Goal: Task Accomplishment & Management: Complete application form

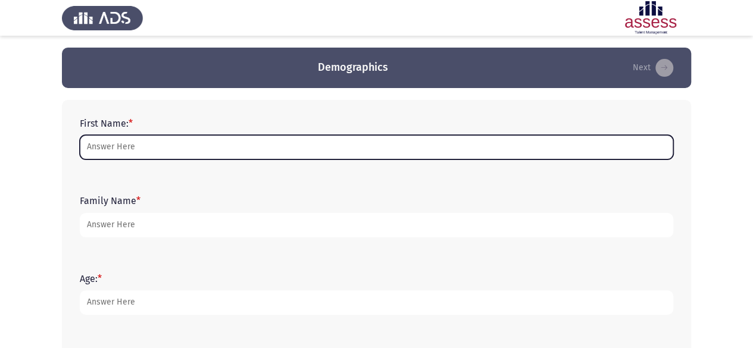
click at [152, 149] on input "First Name: *" at bounding box center [377, 147] width 594 height 24
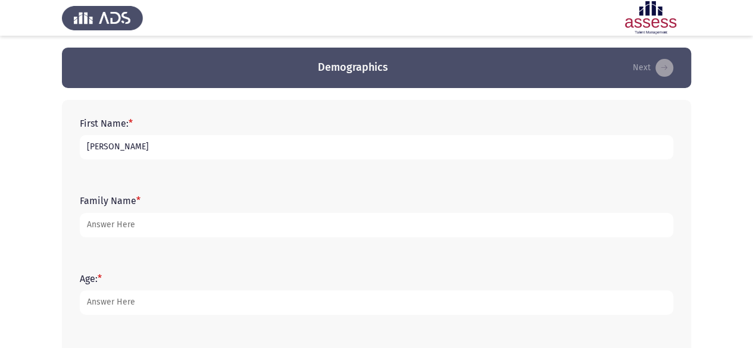
type input "[PERSON_NAME]"
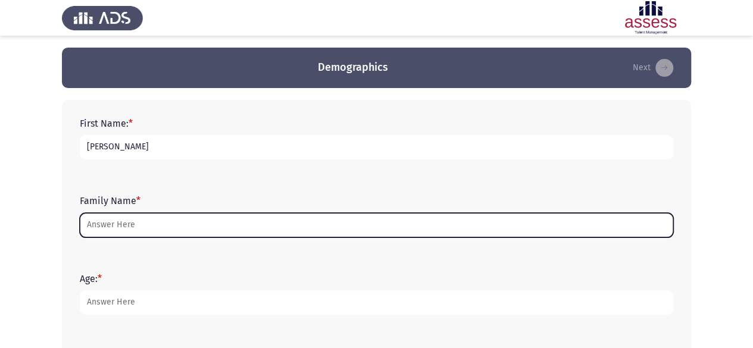
click at [121, 226] on input "Family Name *" at bounding box center [377, 225] width 594 height 24
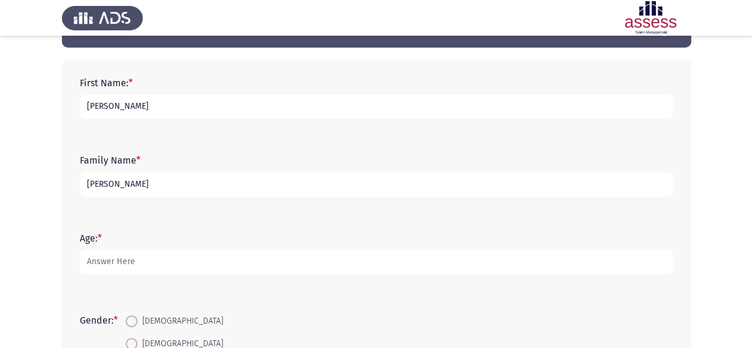
scroll to position [60, 0]
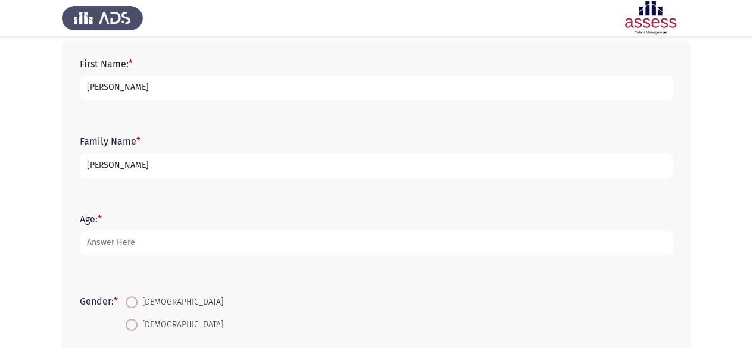
type input "[PERSON_NAME]"
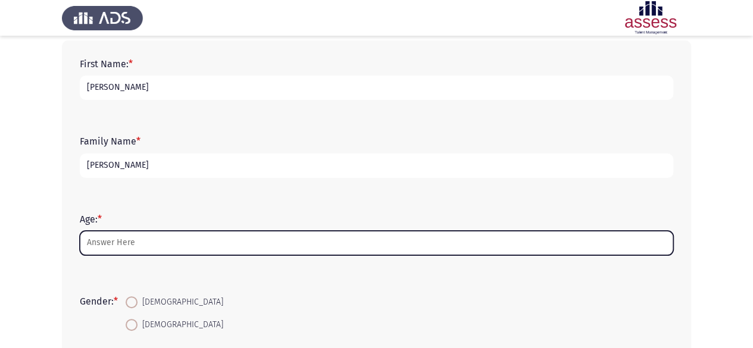
click at [138, 249] on input "Age: *" at bounding box center [377, 243] width 594 height 24
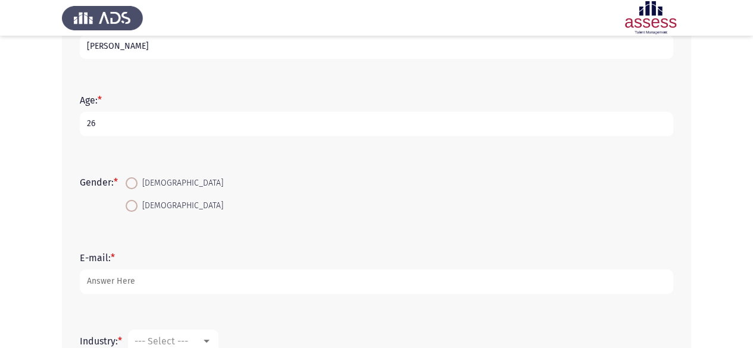
type input "26"
click at [131, 186] on span at bounding box center [132, 183] width 12 height 12
click at [131, 186] on input "[DEMOGRAPHIC_DATA]" at bounding box center [132, 183] width 12 height 12
radio input "true"
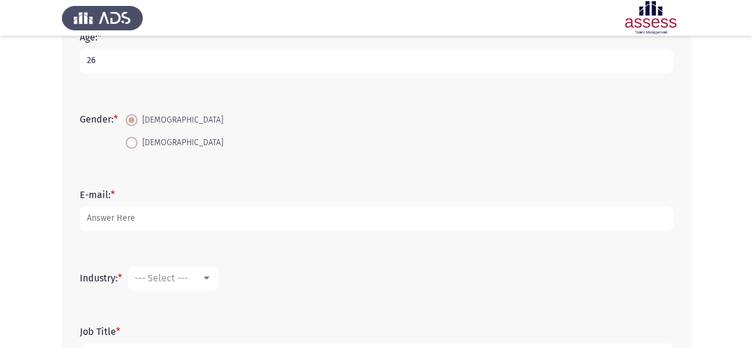
scroll to position [298, 0]
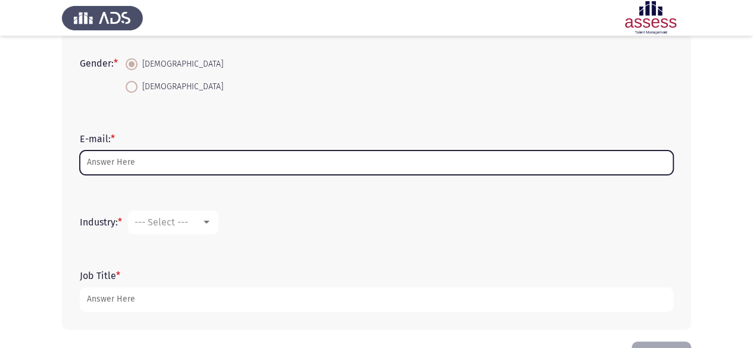
click at [156, 170] on input "E-mail: *" at bounding box center [377, 163] width 594 height 24
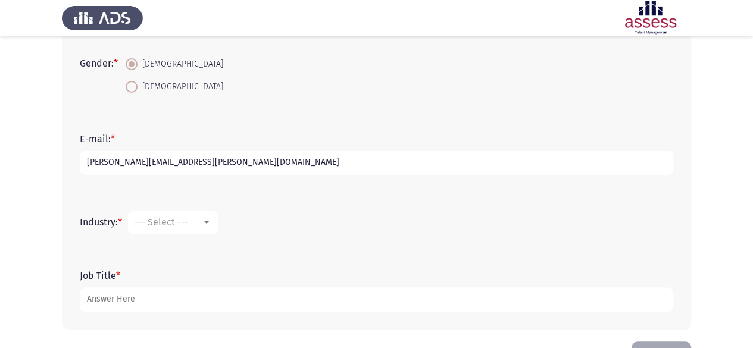
type input "[PERSON_NAME][EMAIL_ADDRESS][PERSON_NAME][DOMAIN_NAME]"
click at [201, 226] on div "--- Select ---" at bounding box center [168, 222] width 67 height 11
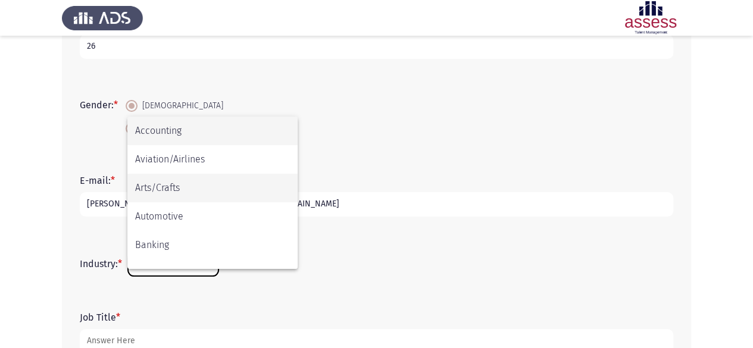
scroll to position [238, 0]
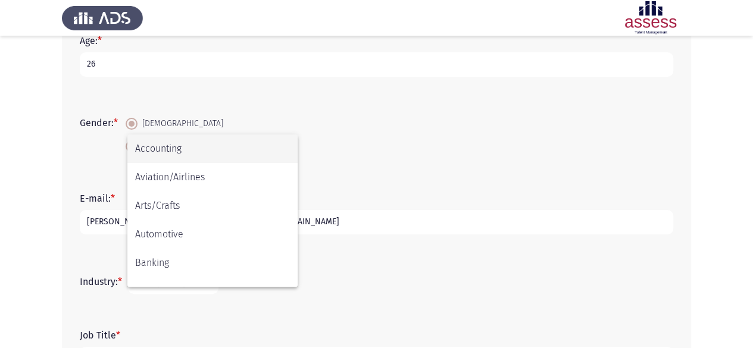
click at [374, 273] on div at bounding box center [376, 174] width 753 height 348
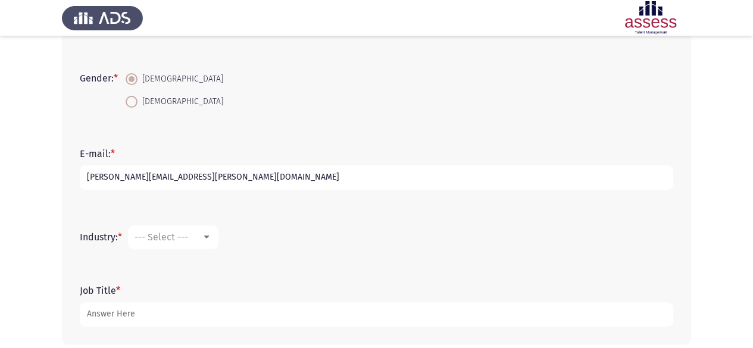
scroll to position [338, 0]
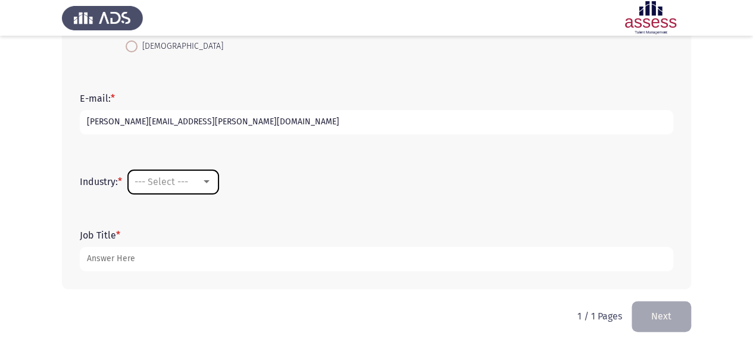
click at [207, 177] on div at bounding box center [206, 182] width 11 height 10
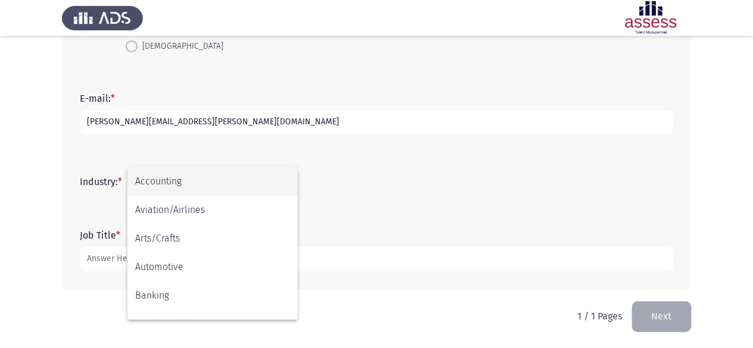
click at [385, 273] on div at bounding box center [376, 174] width 753 height 348
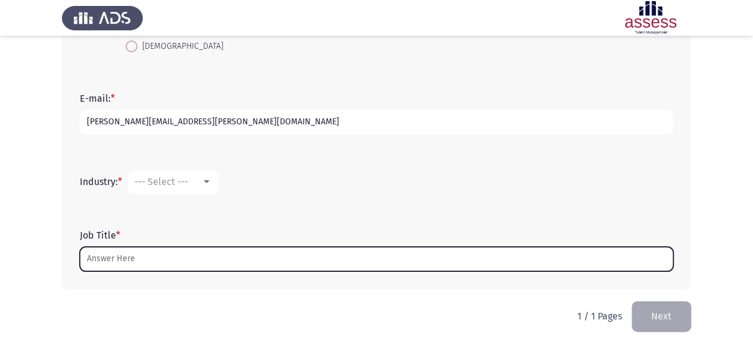
click at [145, 266] on input "Job Title *" at bounding box center [377, 259] width 594 height 24
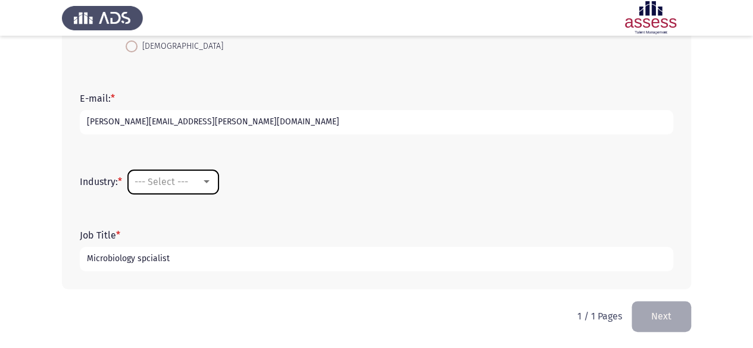
click at [186, 192] on mat-select "--- Select ---" at bounding box center [173, 182] width 91 height 24
click at [158, 257] on input "Microbiology spcialist" at bounding box center [377, 259] width 594 height 24
drag, startPoint x: 172, startPoint y: 261, endPoint x: 138, endPoint y: 269, distance: 34.8
click at [138, 269] on input "Microbiology spcialist" at bounding box center [377, 259] width 594 height 24
click at [164, 258] on input "Microbiology spcialist" at bounding box center [377, 259] width 594 height 24
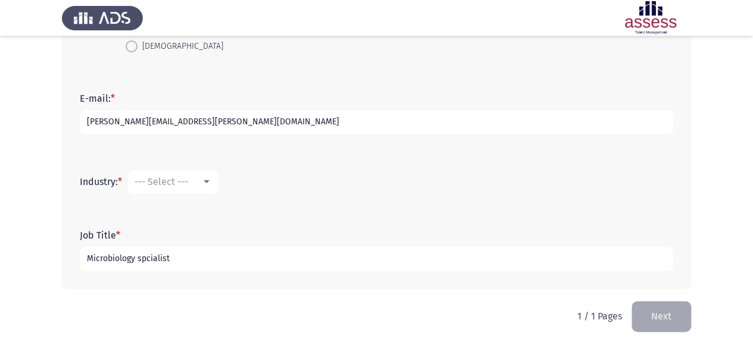
click at [171, 260] on input "Microbiology spcialist" at bounding box center [377, 259] width 594 height 24
click at [148, 260] on input "Microbiology spcialist" at bounding box center [377, 259] width 594 height 24
click at [226, 252] on input "Microbiology specialist" at bounding box center [377, 259] width 594 height 24
type input "Microbiology specialist"
click at [205, 183] on div at bounding box center [206, 182] width 11 height 10
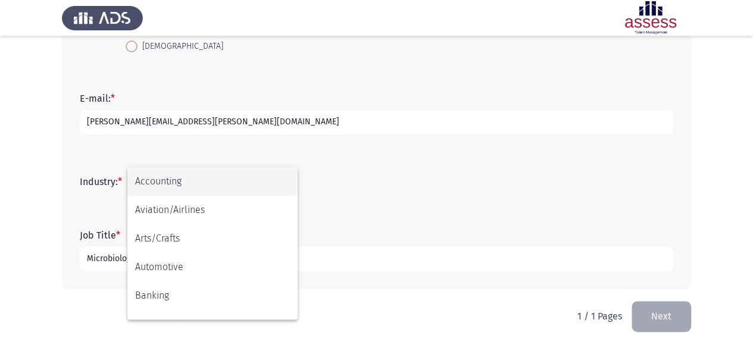
click at [374, 222] on div at bounding box center [376, 174] width 753 height 348
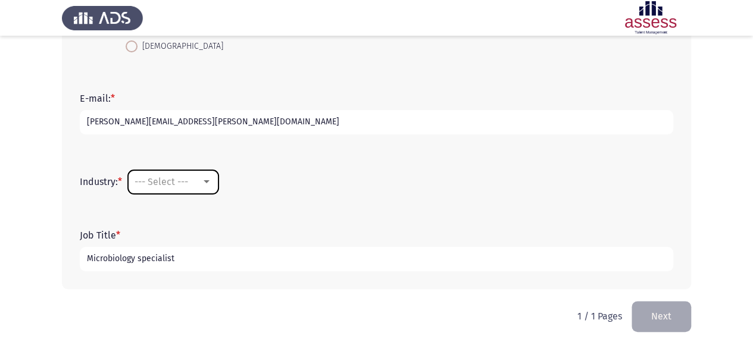
click at [212, 185] on div at bounding box center [206, 182] width 11 height 10
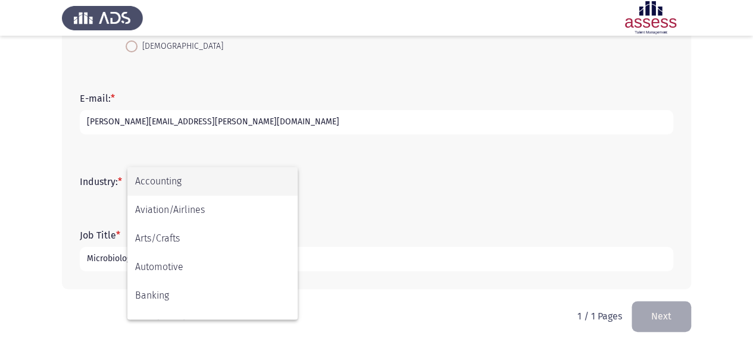
click at [223, 179] on span "Accounting" at bounding box center [212, 181] width 155 height 29
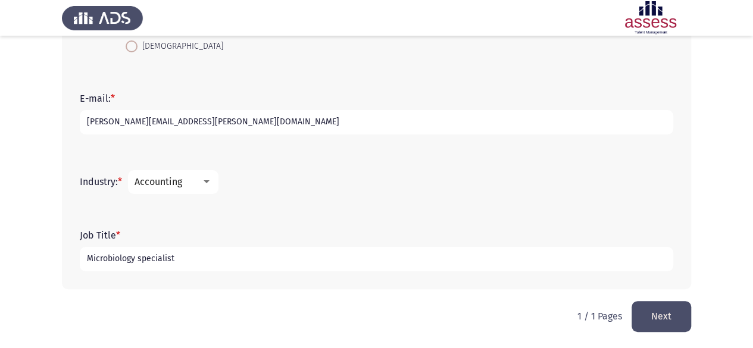
click at [212, 182] on div at bounding box center [206, 182] width 11 height 10
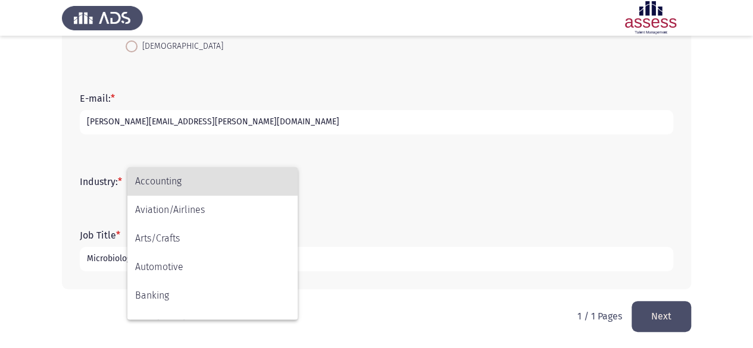
click at [425, 167] on div at bounding box center [376, 174] width 753 height 348
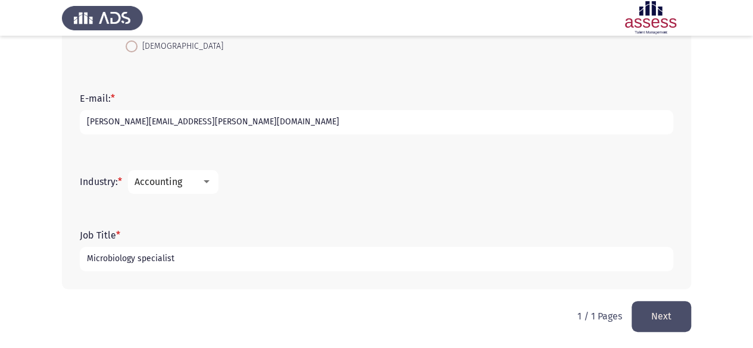
click at [213, 188] on mat-select "Accounting" at bounding box center [173, 182] width 91 height 24
click at [207, 178] on div at bounding box center [206, 182] width 11 height 10
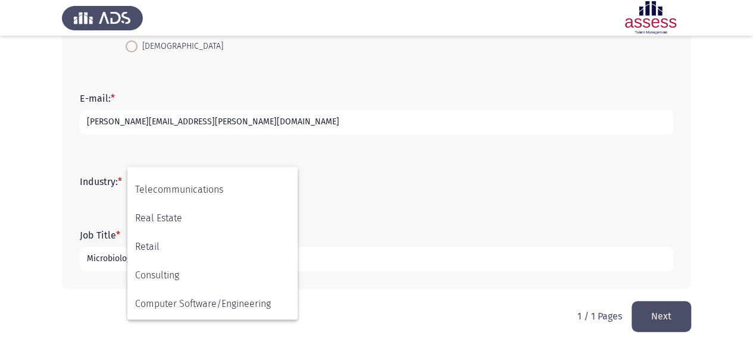
scroll to position [391, 0]
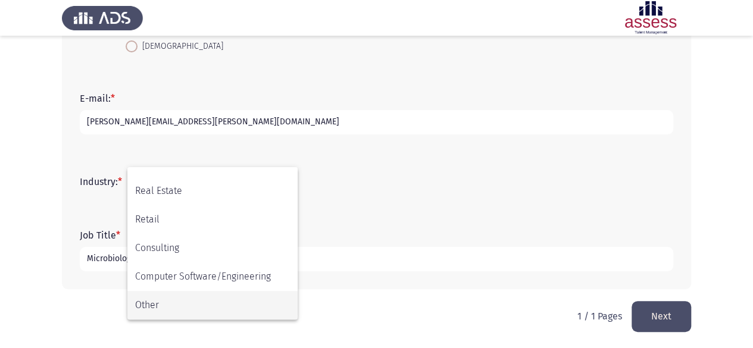
click at [200, 298] on span "Other" at bounding box center [212, 305] width 155 height 29
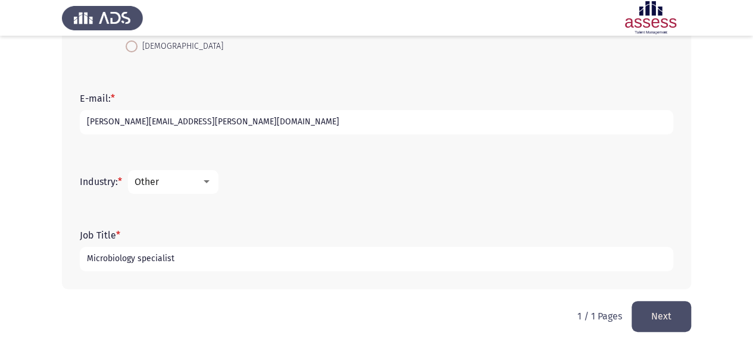
click at [667, 316] on button "Next" at bounding box center [662, 316] width 60 height 30
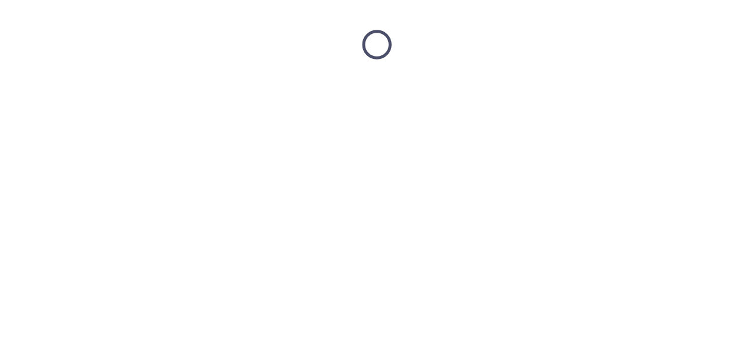
scroll to position [0, 0]
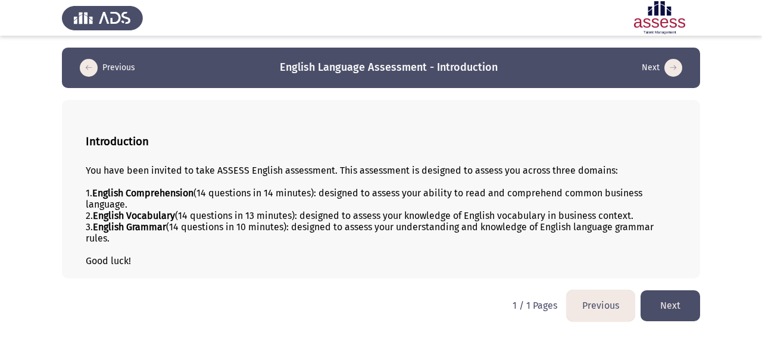
click at [668, 305] on button "Next" at bounding box center [671, 306] width 60 height 30
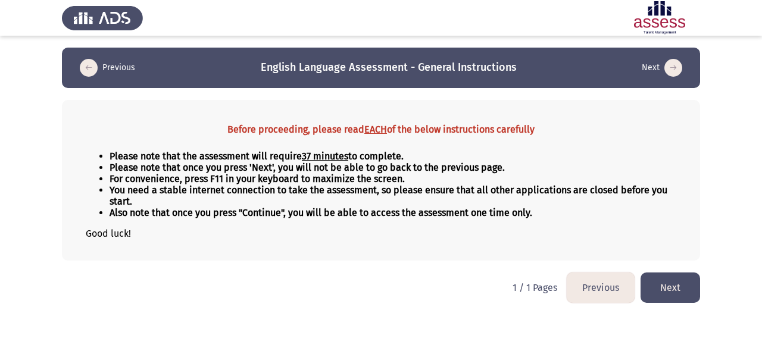
click at [671, 294] on button "Next" at bounding box center [671, 288] width 60 height 30
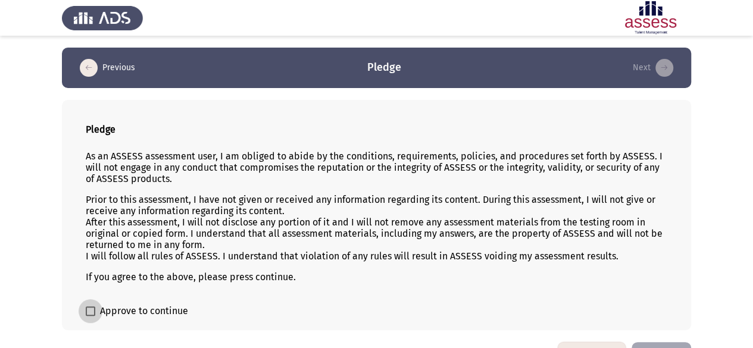
click at [95, 311] on label "Approve to continue" at bounding box center [137, 311] width 102 height 14
click at [91, 316] on input "Approve to continue" at bounding box center [90, 316] width 1 height 1
checkbox input "true"
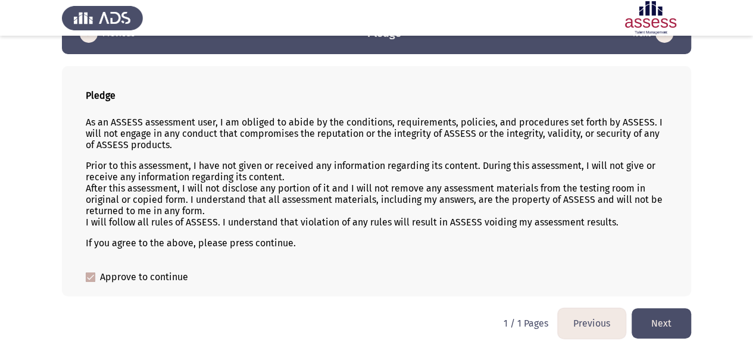
click at [672, 330] on button "Next" at bounding box center [662, 323] width 60 height 30
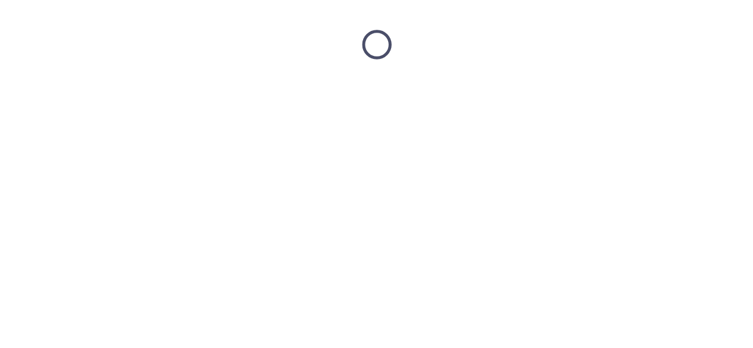
scroll to position [0, 0]
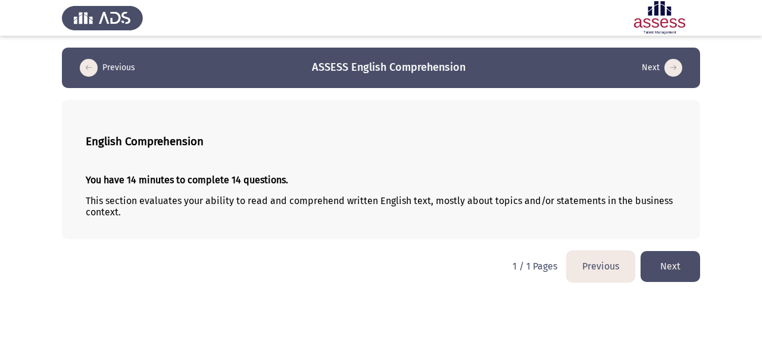
click at [686, 263] on button "Next" at bounding box center [671, 266] width 60 height 30
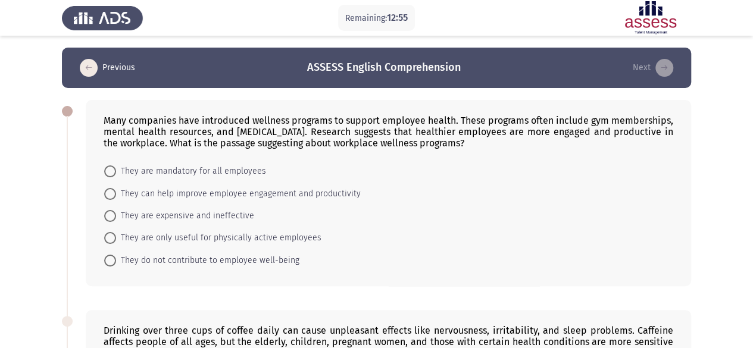
click at [113, 194] on span at bounding box center [110, 194] width 12 height 12
click at [113, 194] on input "They can help improve employee engagement and productivity" at bounding box center [110, 194] width 12 height 12
radio input "true"
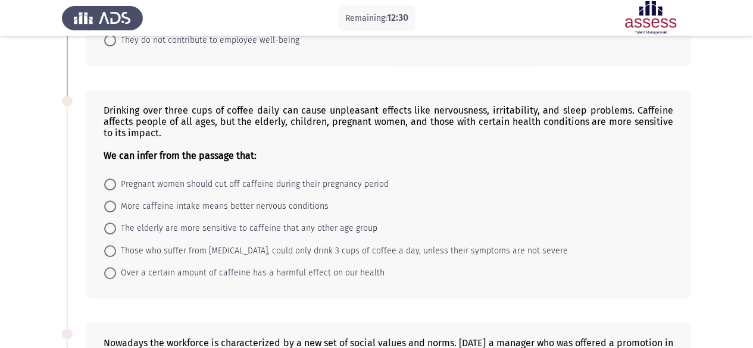
scroll to position [238, 0]
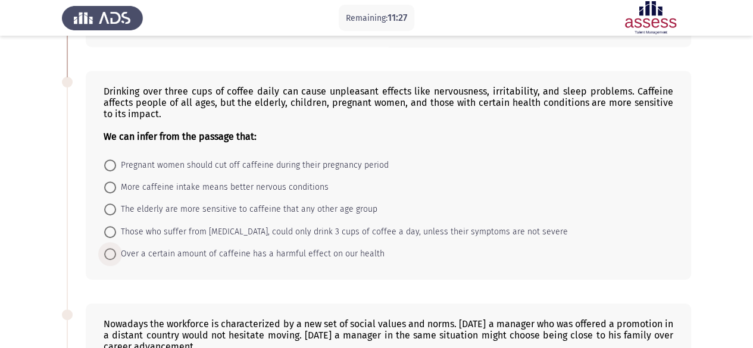
click at [118, 252] on span "Over a certain amount of caffeine has a harmful effect on our health" at bounding box center [250, 254] width 269 height 14
click at [116, 252] on input "Over a certain amount of caffeine has a harmful effect on our health" at bounding box center [110, 254] width 12 height 12
radio input "true"
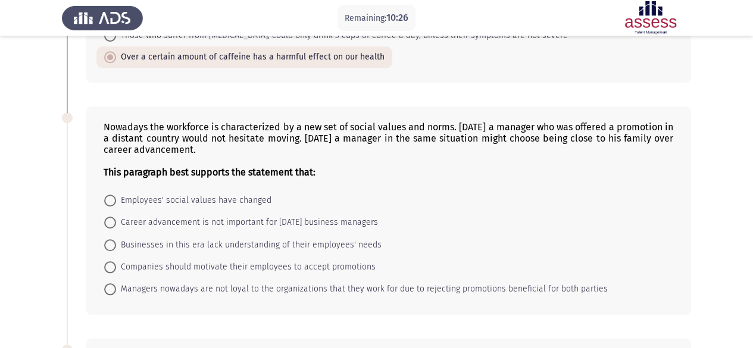
scroll to position [417, 0]
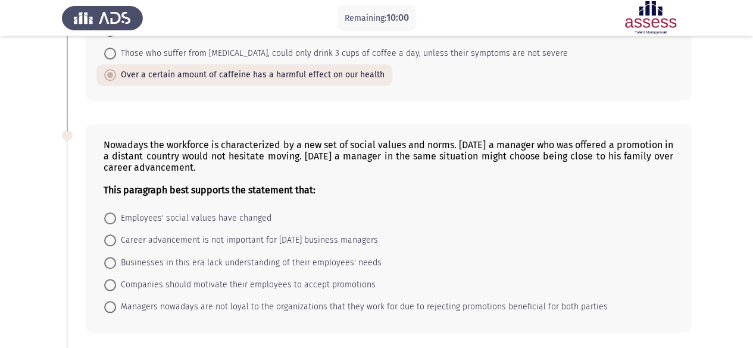
click at [117, 213] on span "Employees' social values have changed" at bounding box center [193, 218] width 155 height 14
click at [116, 213] on input "Employees' social values have changed" at bounding box center [110, 219] width 12 height 12
radio input "true"
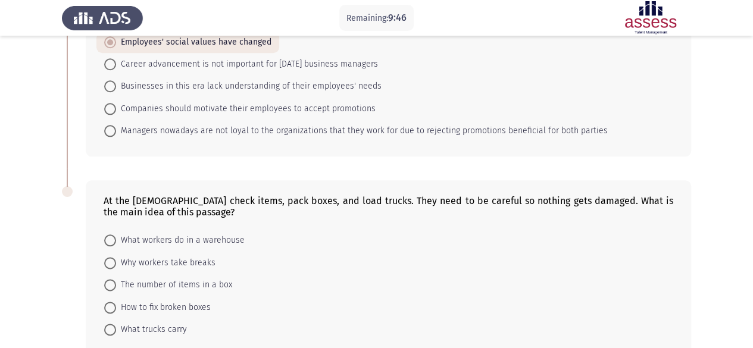
scroll to position [652, 0]
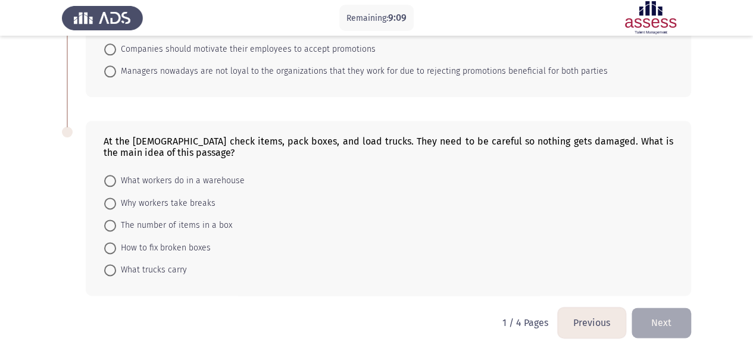
click at [110, 175] on span at bounding box center [110, 181] width 12 height 12
click at [110, 175] on input "What workers do in a warehouse" at bounding box center [110, 181] width 12 height 12
radio input "true"
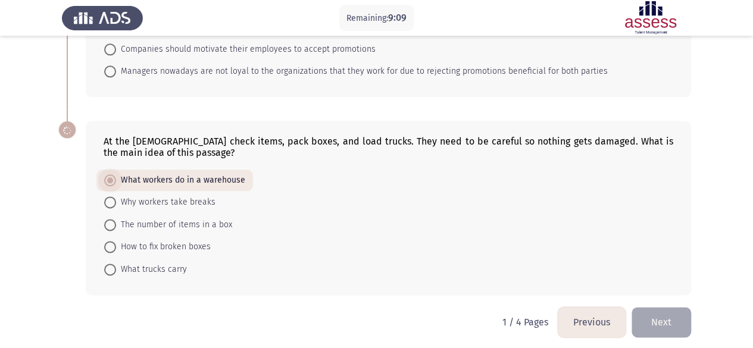
scroll to position [651, 0]
click at [655, 320] on button "Next" at bounding box center [662, 323] width 60 height 30
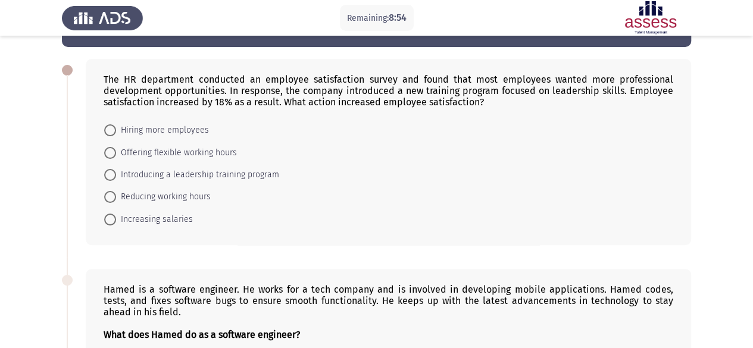
scroll to position [60, 0]
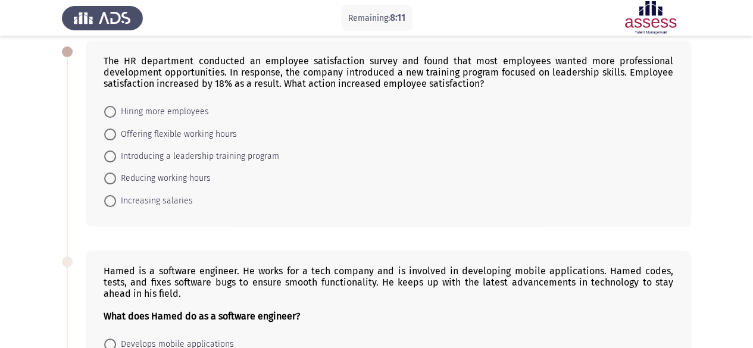
click at [112, 155] on span at bounding box center [110, 157] width 12 height 12
click at [112, 155] on input "Introducing a leadership training program" at bounding box center [110, 157] width 12 height 12
radio input "true"
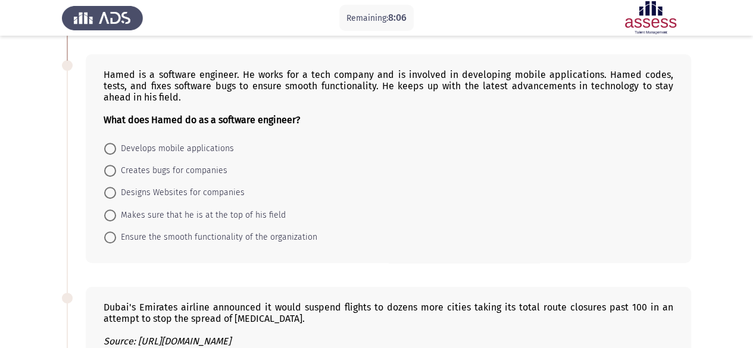
scroll to position [238, 0]
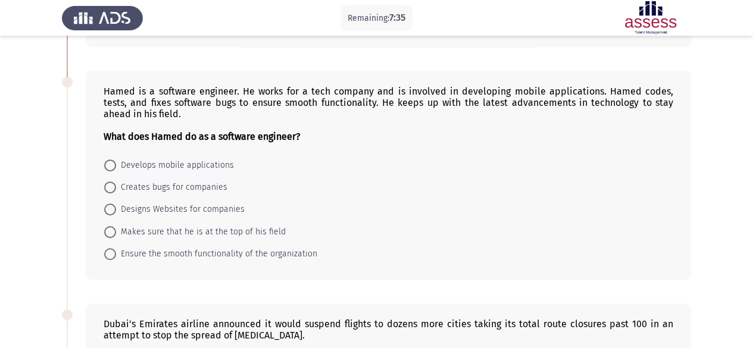
click at [111, 166] on span at bounding box center [110, 166] width 12 height 12
click at [111, 166] on input "Develops mobile applications" at bounding box center [110, 166] width 12 height 12
radio input "true"
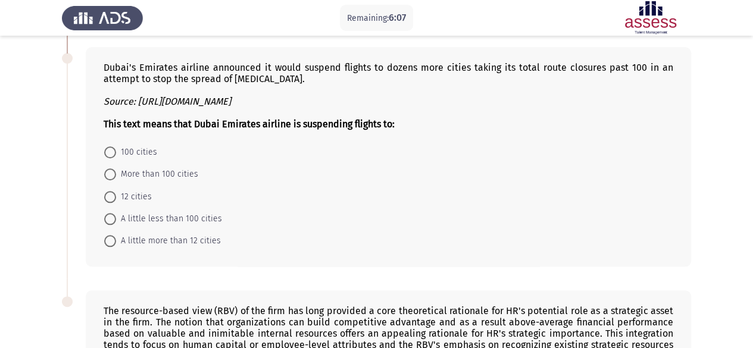
scroll to position [476, 0]
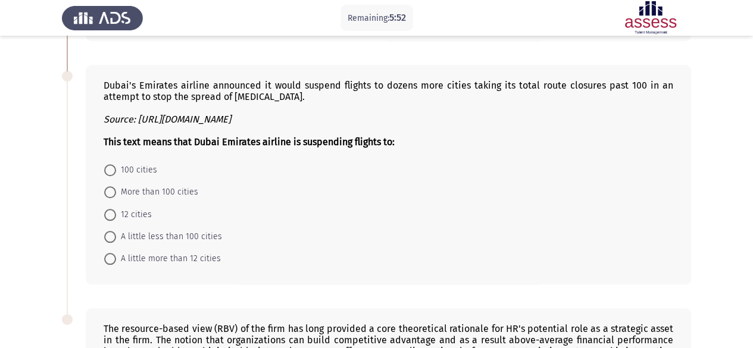
click at [115, 191] on span at bounding box center [110, 192] width 12 height 12
click at [115, 191] on input "More than 100 cities" at bounding box center [110, 192] width 12 height 12
radio input "true"
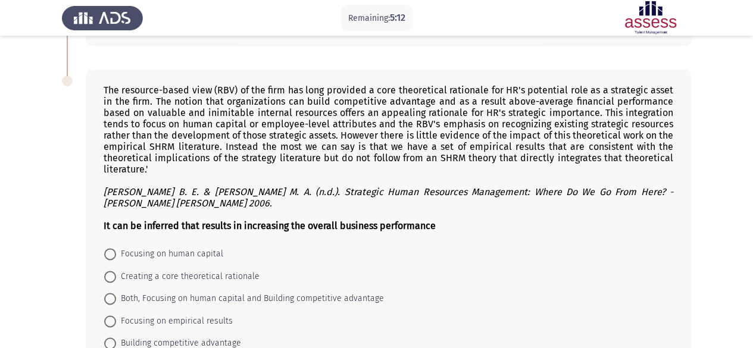
scroll to position [774, 0]
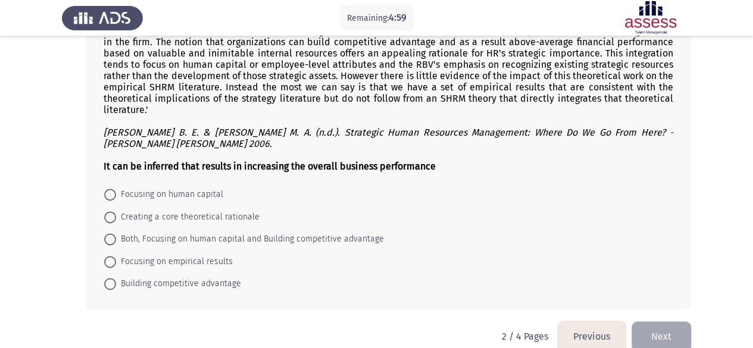
click at [112, 233] on span at bounding box center [110, 239] width 12 height 12
click at [112, 233] on input "Both, Focusing on human capital and Building competitive advantage" at bounding box center [110, 239] width 12 height 12
radio input "true"
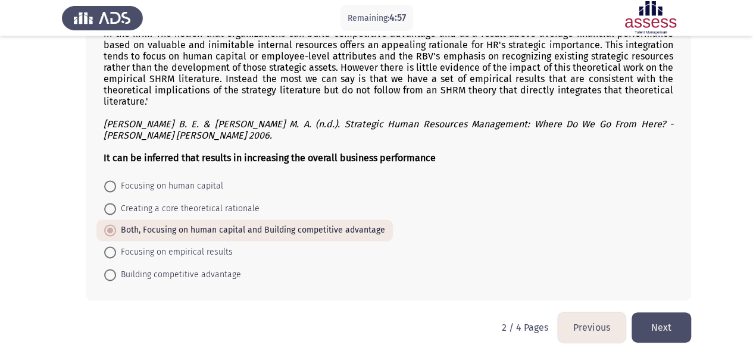
scroll to position [785, 0]
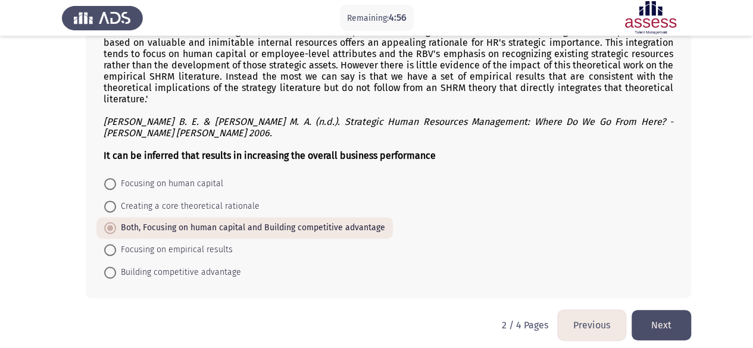
click at [674, 322] on button "Next" at bounding box center [662, 325] width 60 height 30
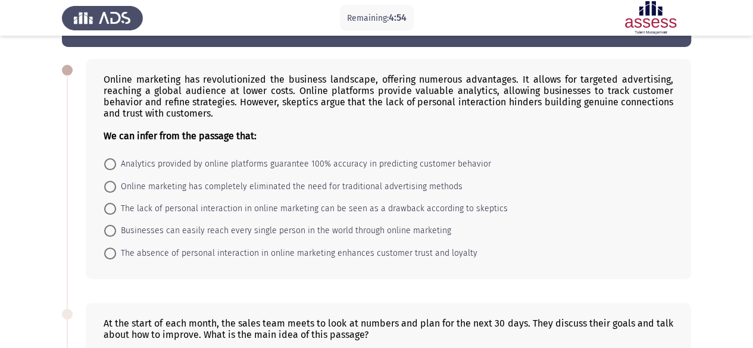
scroll to position [60, 0]
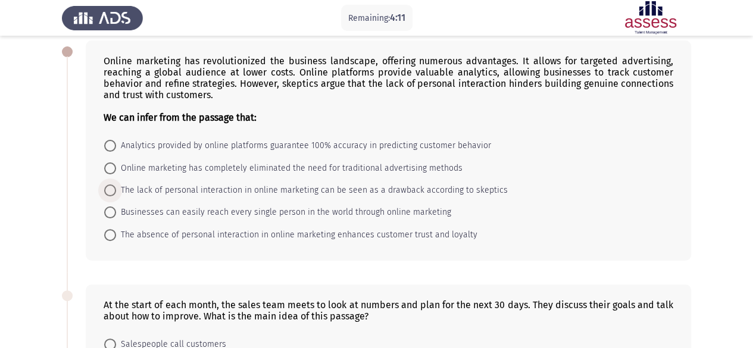
click at [107, 194] on span at bounding box center [110, 191] width 12 height 12
click at [107, 194] on input "The lack of personal interaction in online marketing can be seen as a drawback …" at bounding box center [110, 191] width 12 height 12
radio input "true"
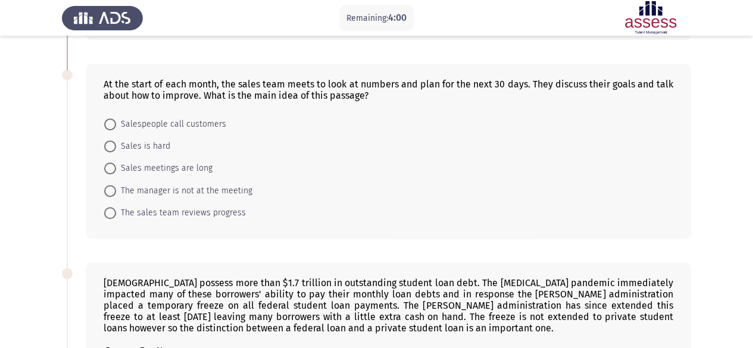
scroll to position [298, 0]
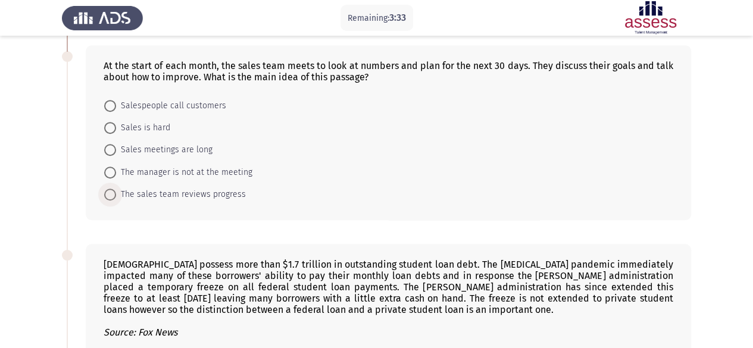
click at [106, 194] on span at bounding box center [110, 195] width 12 height 12
click at [106, 194] on input "The sales team reviews progress" at bounding box center [110, 195] width 12 height 12
radio input "true"
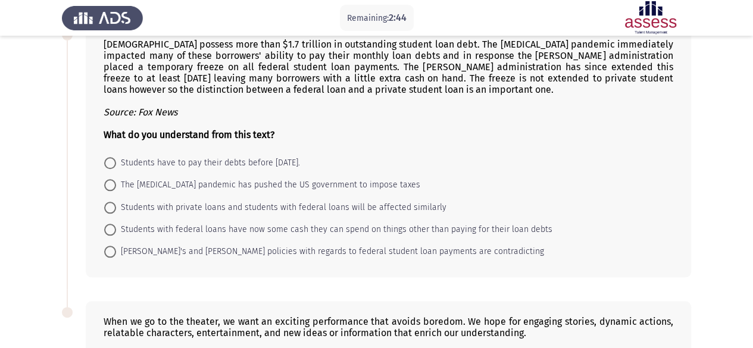
scroll to position [536, 0]
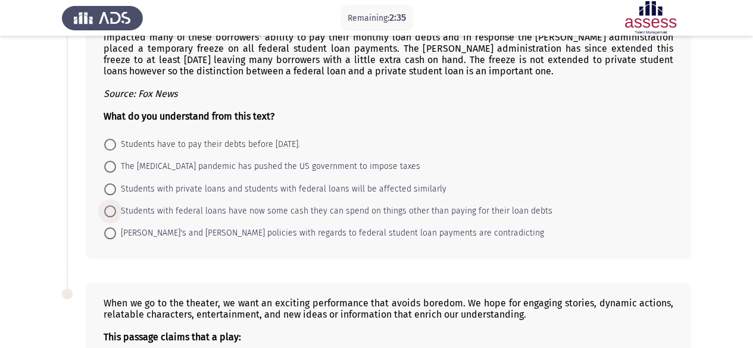
click at [111, 209] on span at bounding box center [110, 211] width 12 height 12
click at [111, 209] on input "Students with federal loans have now some cash they can spend on things other t…" at bounding box center [110, 211] width 12 height 12
radio input "true"
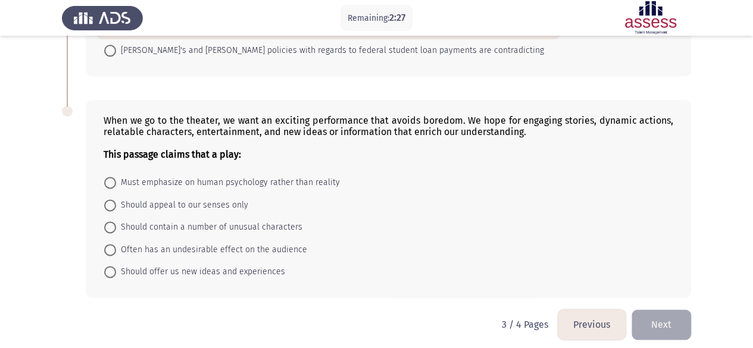
scroll to position [719, 0]
click at [114, 221] on span at bounding box center [110, 227] width 12 height 12
click at [114, 221] on input "Should contain a number of unusual characters" at bounding box center [110, 227] width 12 height 12
radio input "true"
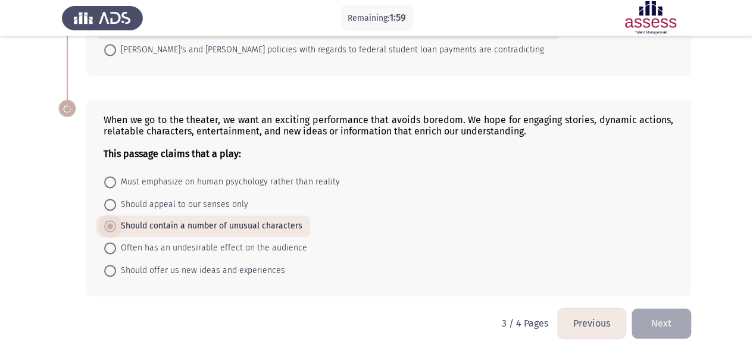
scroll to position [718, 0]
click at [119, 265] on span "Should offer us new ideas and experiences" at bounding box center [200, 271] width 169 height 14
click at [116, 266] on input "Should offer us new ideas and experiences" at bounding box center [110, 272] width 12 height 12
radio input "true"
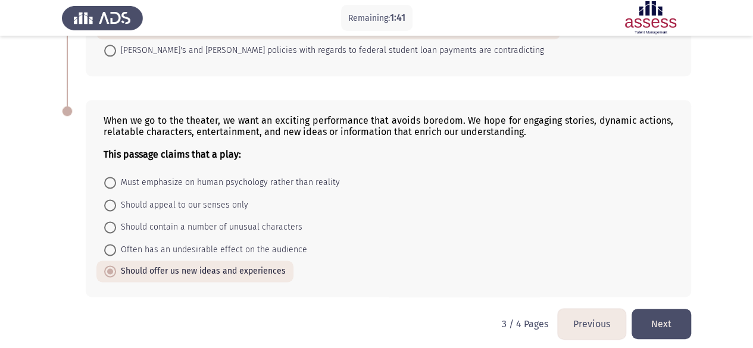
click at [676, 309] on button "Next" at bounding box center [662, 324] width 60 height 30
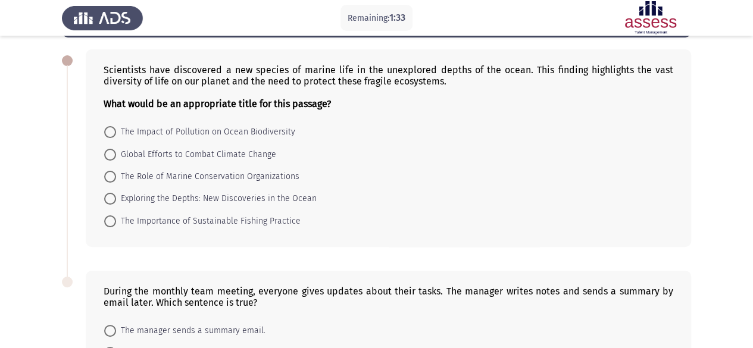
scroll to position [25, 0]
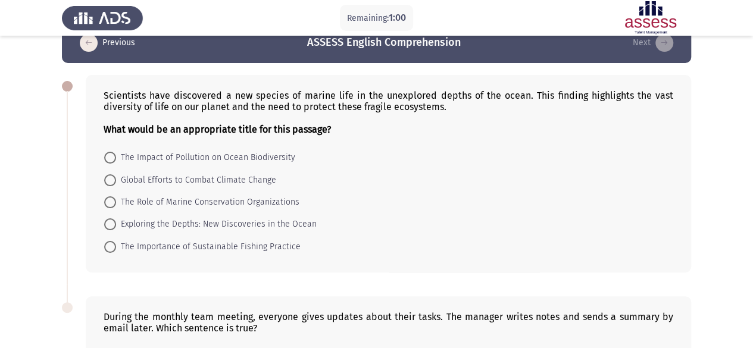
click at [107, 226] on span at bounding box center [110, 225] width 12 height 12
click at [107, 226] on input "Exploring the Depths: New Discoveries in the Ocean" at bounding box center [110, 225] width 12 height 12
radio input "true"
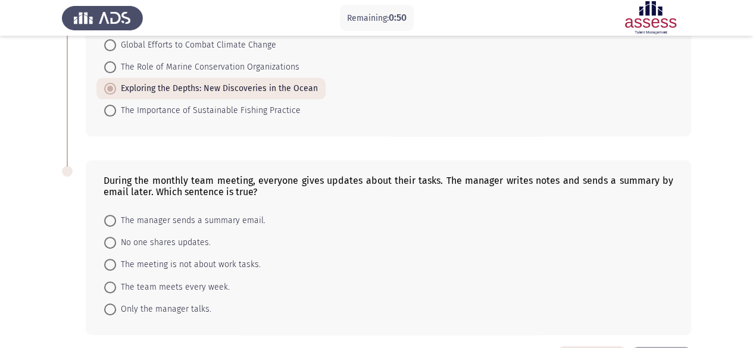
scroll to position [203, 0]
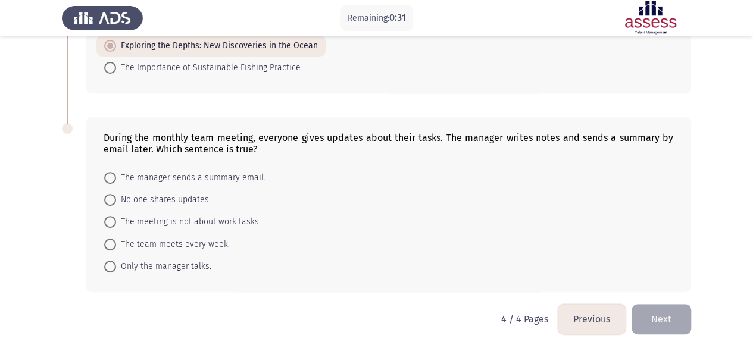
click at [114, 179] on span at bounding box center [110, 178] width 12 height 12
click at [114, 179] on input "The manager sends a summary email." at bounding box center [110, 178] width 12 height 12
radio input "true"
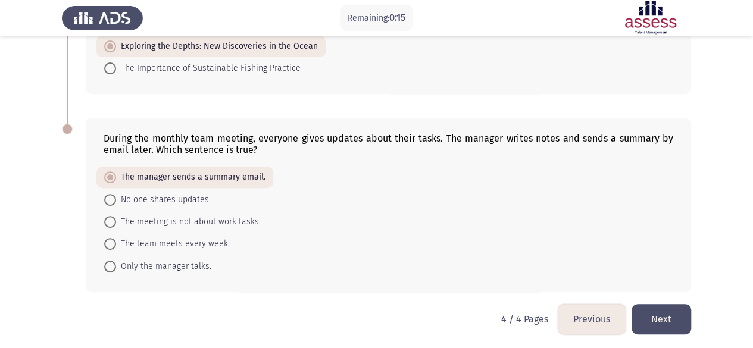
click at [663, 321] on button "Next" at bounding box center [662, 319] width 60 height 30
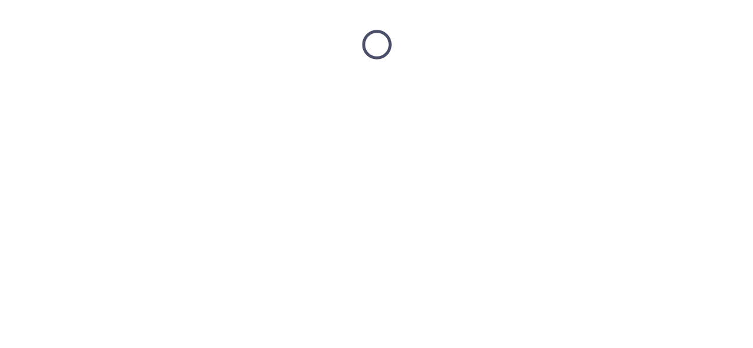
scroll to position [0, 0]
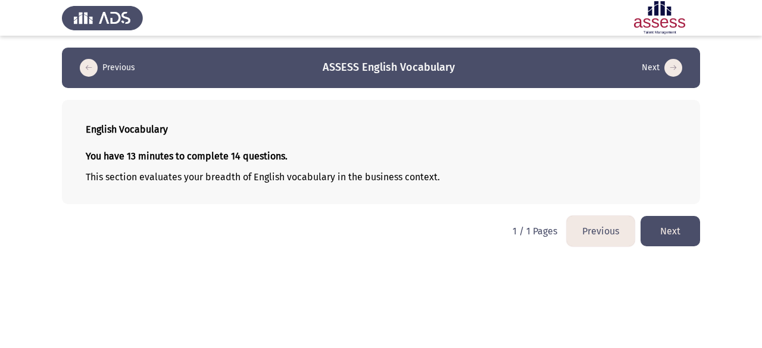
click at [674, 239] on button "Next" at bounding box center [671, 231] width 60 height 30
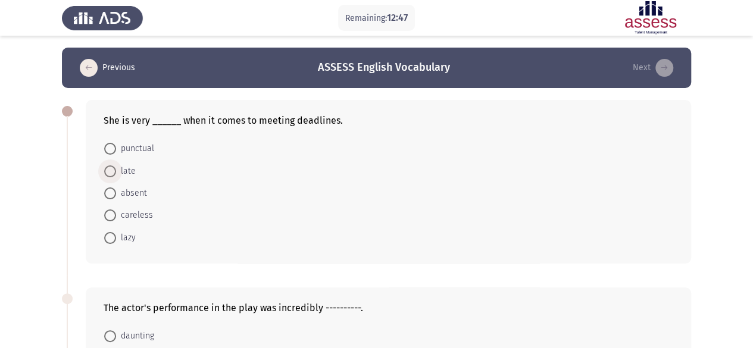
click at [111, 173] on span at bounding box center [110, 172] width 12 height 12
click at [111, 173] on input "late" at bounding box center [110, 172] width 12 height 12
radio input "true"
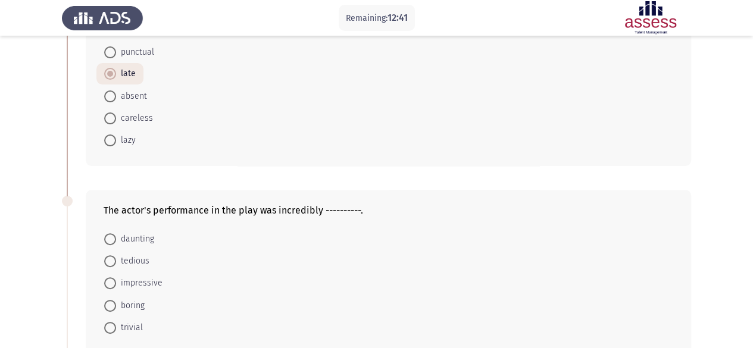
scroll to position [60, 0]
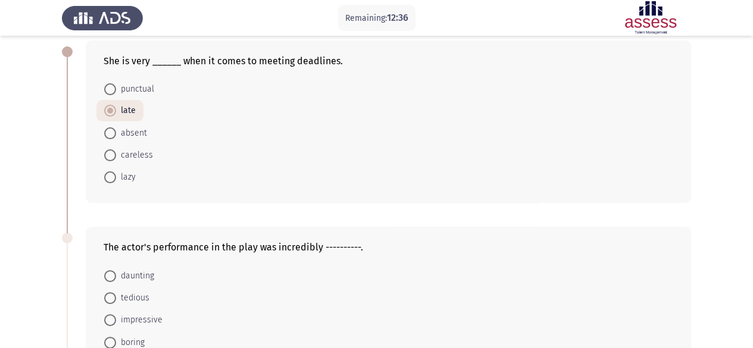
click at [108, 159] on span at bounding box center [110, 155] width 12 height 12
click at [108, 159] on input "careless" at bounding box center [110, 155] width 12 height 12
radio input "true"
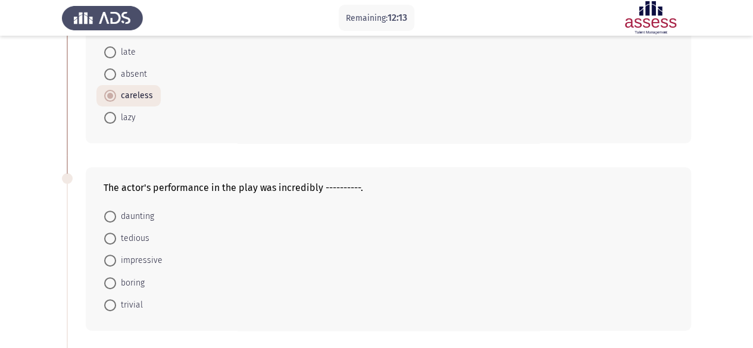
scroll to position [179, 0]
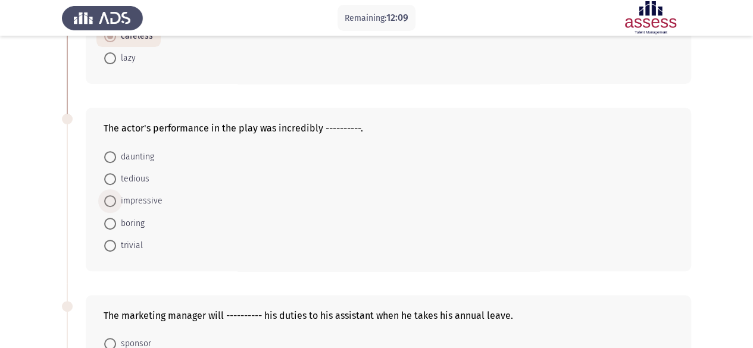
click at [111, 202] on span at bounding box center [110, 201] width 12 height 12
click at [111, 202] on input "impressive" at bounding box center [110, 201] width 12 height 12
radio input "true"
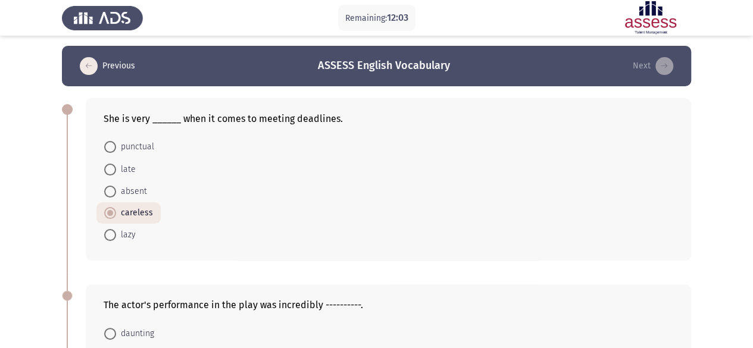
scroll to position [0, 0]
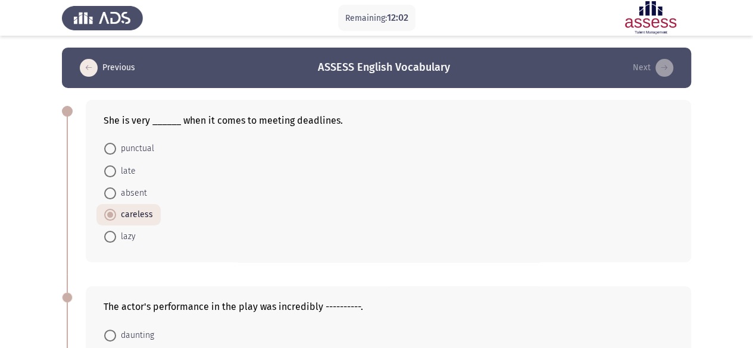
click at [108, 150] on span at bounding box center [110, 149] width 12 height 12
click at [108, 150] on input "punctual" at bounding box center [110, 149] width 12 height 12
radio input "true"
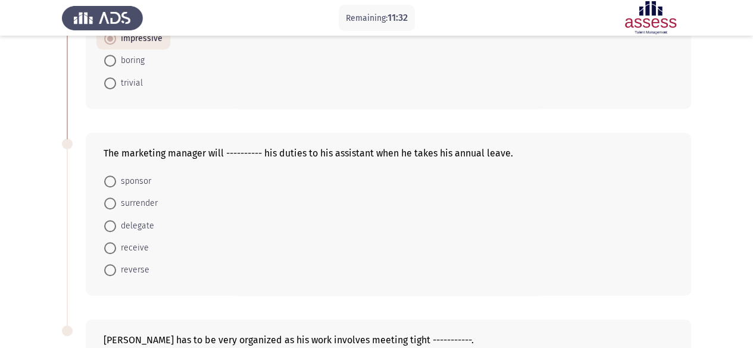
scroll to position [357, 0]
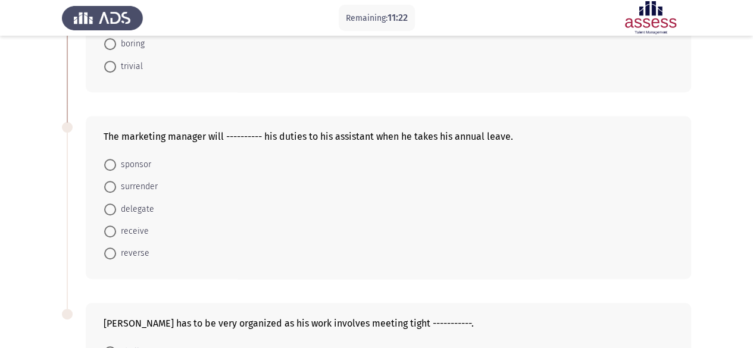
drag, startPoint x: 108, startPoint y: 204, endPoint x: 116, endPoint y: 205, distance: 7.2
click at [109, 204] on span at bounding box center [110, 210] width 12 height 12
click at [109, 204] on input "delegate" at bounding box center [110, 210] width 12 height 12
radio input "true"
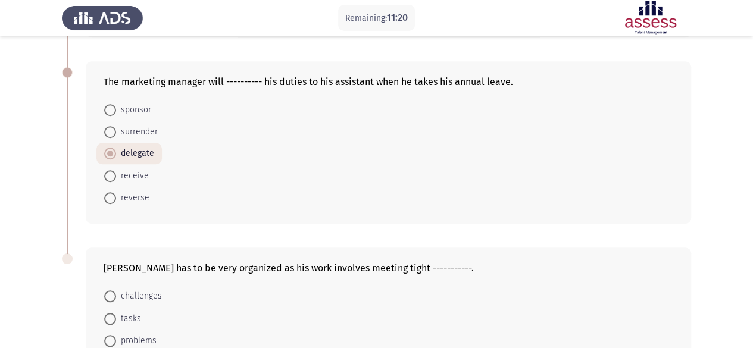
scroll to position [530, 0]
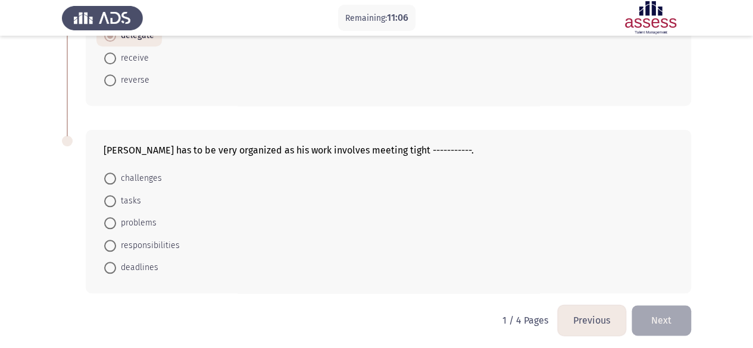
click at [113, 243] on span at bounding box center [110, 246] width 12 height 12
click at [113, 243] on input "responsibilities" at bounding box center [110, 246] width 12 height 12
radio input "true"
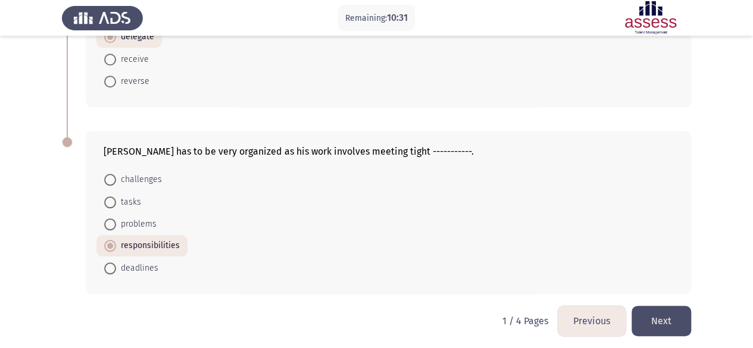
click at [116, 225] on span at bounding box center [110, 225] width 12 height 12
click at [116, 225] on input "problems" at bounding box center [110, 225] width 12 height 12
radio input "true"
click at [135, 239] on span "responsibilities" at bounding box center [148, 246] width 64 height 14
click at [116, 240] on input "responsibilities" at bounding box center [110, 246] width 12 height 12
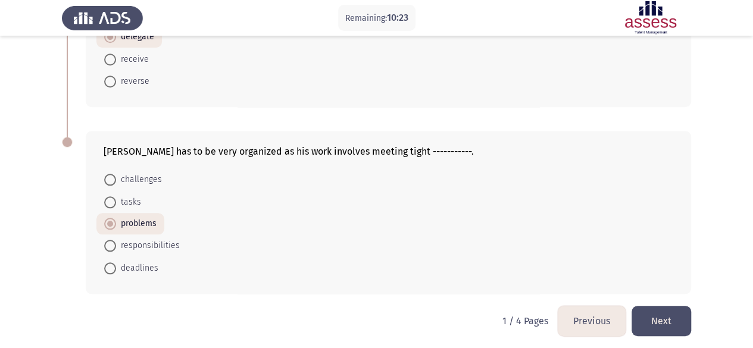
radio input "true"
click at [669, 320] on button "Next" at bounding box center [662, 321] width 60 height 30
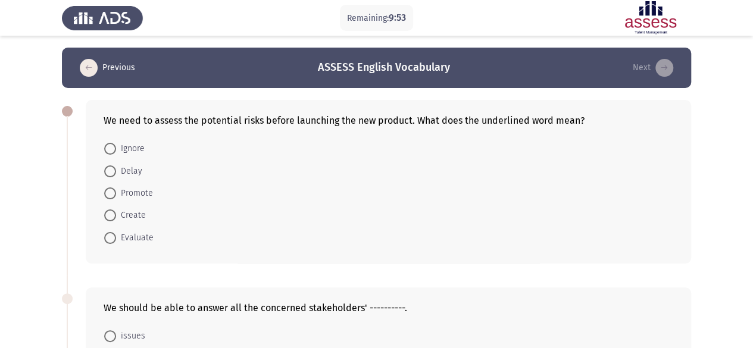
click at [114, 239] on span at bounding box center [110, 238] width 12 height 12
click at [114, 239] on input "Evaluate" at bounding box center [110, 238] width 12 height 12
radio input "true"
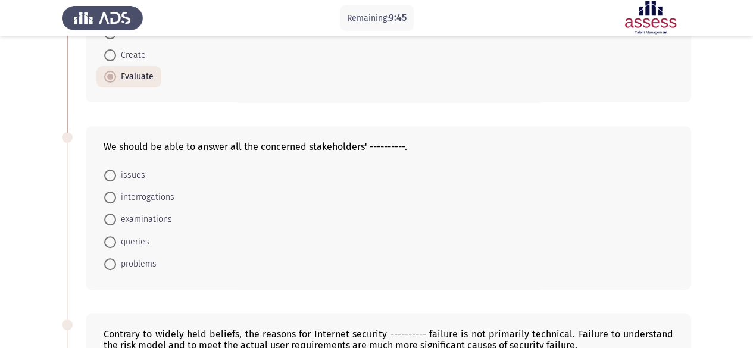
scroll to position [179, 0]
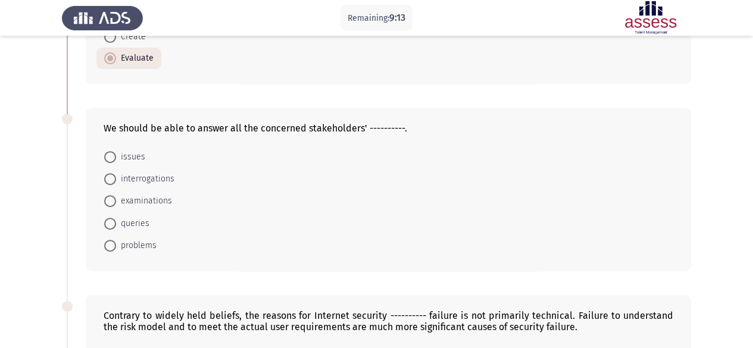
click at [127, 159] on span "issues" at bounding box center [130, 157] width 29 height 14
click at [116, 159] on input "issues" at bounding box center [110, 157] width 12 height 12
radio input "true"
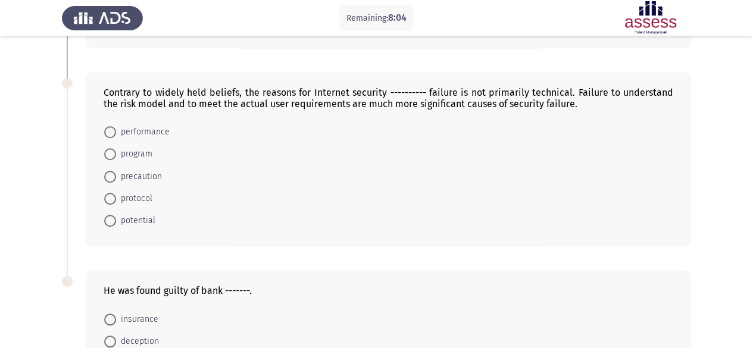
scroll to position [417, 0]
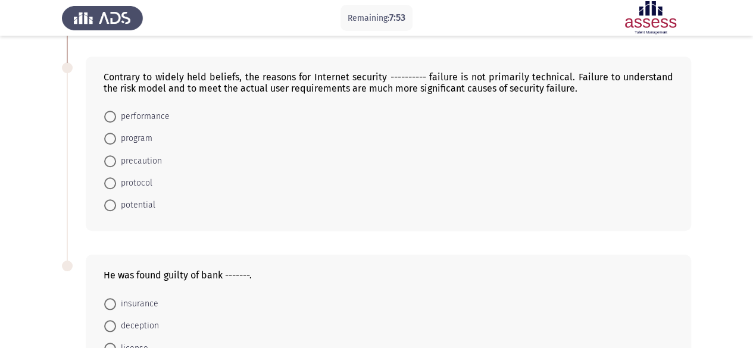
click at [158, 161] on span "precaution" at bounding box center [139, 161] width 46 height 14
click at [116, 161] on input "precaution" at bounding box center [110, 161] width 12 height 12
radio input "true"
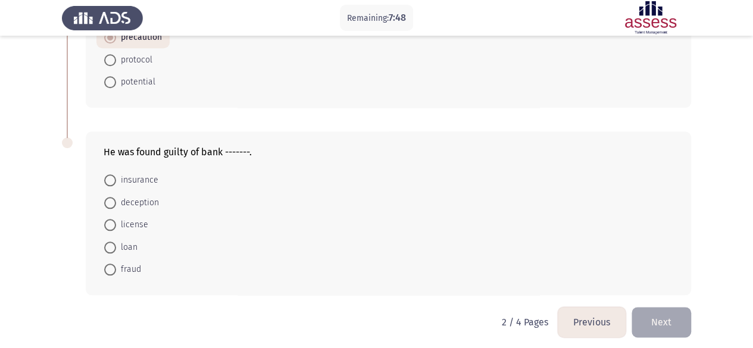
scroll to position [541, 0]
click at [130, 241] on span "loan" at bounding box center [126, 246] width 21 height 14
click at [116, 241] on input "loan" at bounding box center [110, 247] width 12 height 12
radio input "true"
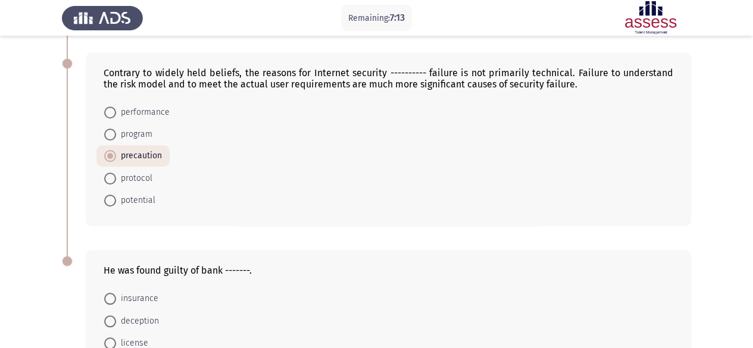
scroll to position [361, 0]
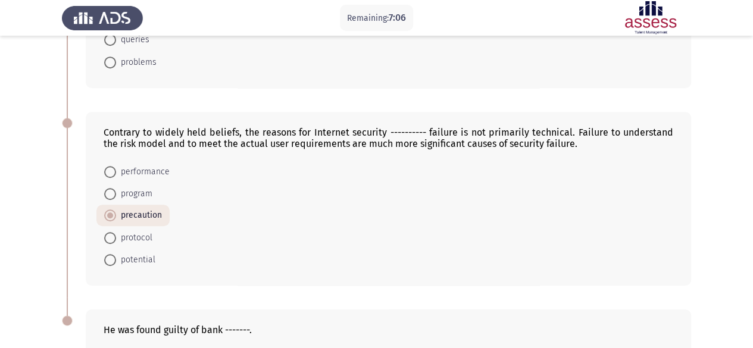
click at [149, 170] on span "performance" at bounding box center [143, 172] width 54 height 14
click at [116, 170] on input "performance" at bounding box center [110, 172] width 12 height 12
radio input "true"
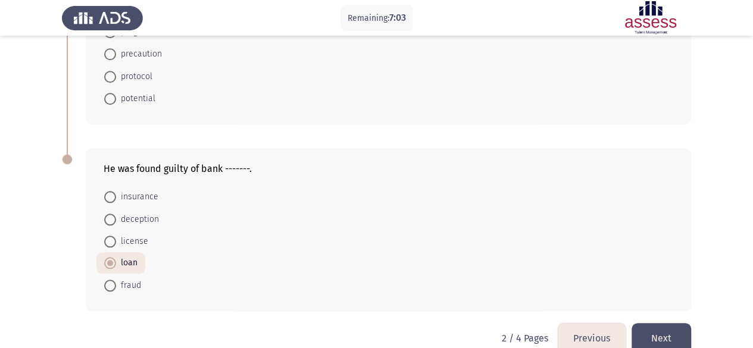
scroll to position [540, 0]
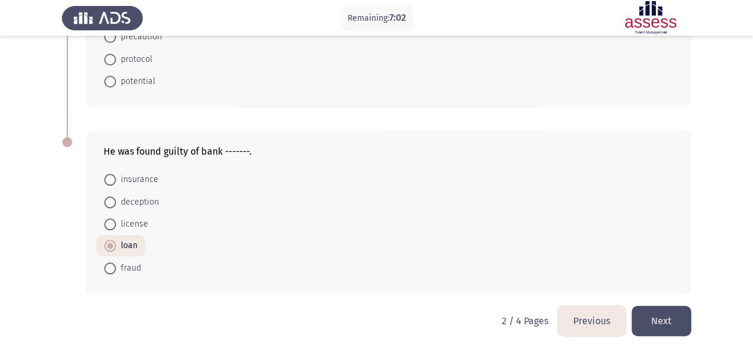
click at [652, 316] on button "Next" at bounding box center [662, 321] width 60 height 30
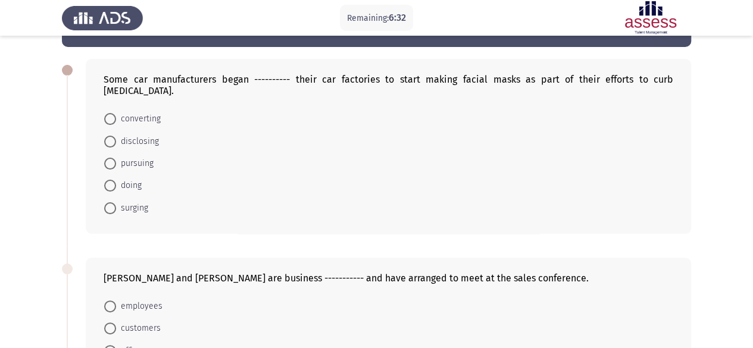
scroll to position [60, 0]
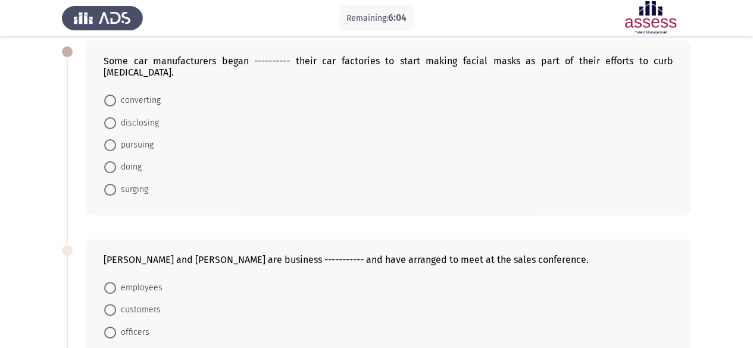
click at [120, 95] on span "converting" at bounding box center [138, 100] width 45 height 14
click at [116, 95] on input "converting" at bounding box center [110, 101] width 12 height 12
radio input "true"
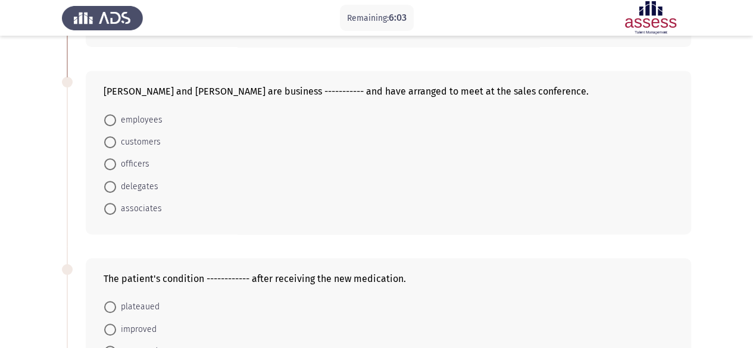
scroll to position [238, 0]
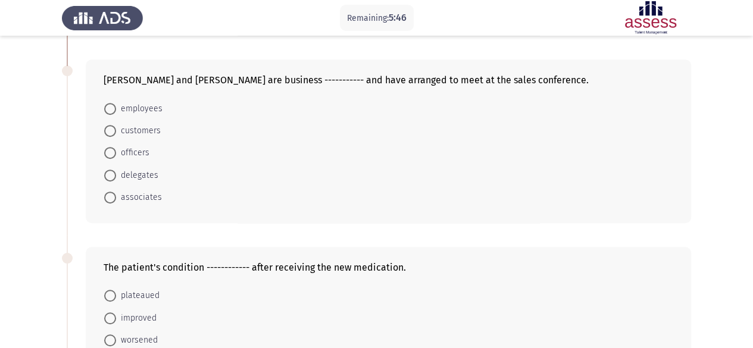
click at [157, 124] on span "customers" at bounding box center [138, 131] width 45 height 14
click at [116, 125] on input "customers" at bounding box center [110, 131] width 12 height 12
radio input "true"
click at [148, 102] on span "employees" at bounding box center [139, 109] width 46 height 14
click at [116, 103] on input "employees" at bounding box center [110, 109] width 12 height 12
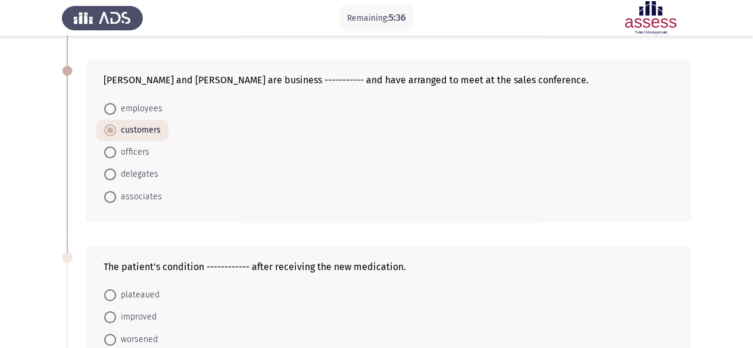
radio input "true"
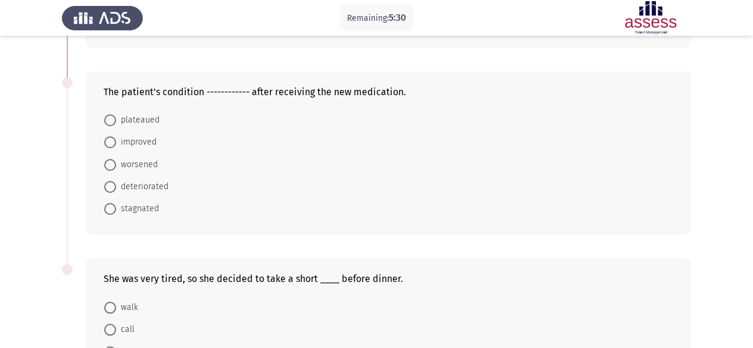
scroll to position [417, 0]
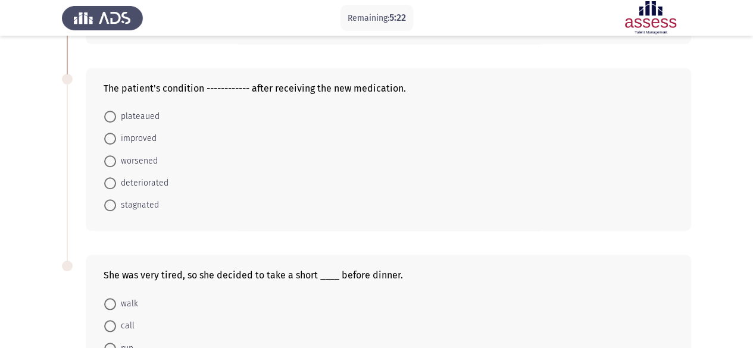
click at [142, 132] on span "improved" at bounding box center [136, 139] width 40 height 14
click at [116, 133] on input "improved" at bounding box center [110, 139] width 12 height 12
radio input "true"
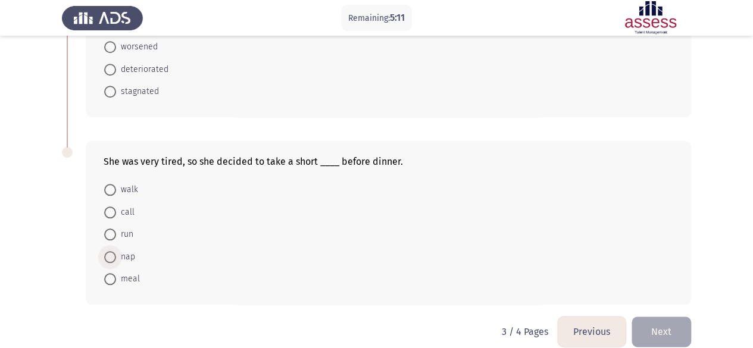
click at [114, 251] on span at bounding box center [110, 257] width 12 height 12
click at [114, 251] on input "nap" at bounding box center [110, 257] width 12 height 12
radio input "true"
click at [662, 317] on button "Next" at bounding box center [662, 332] width 60 height 30
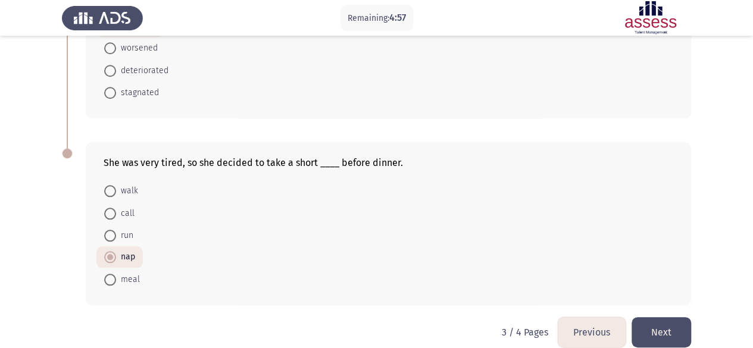
scroll to position [0, 0]
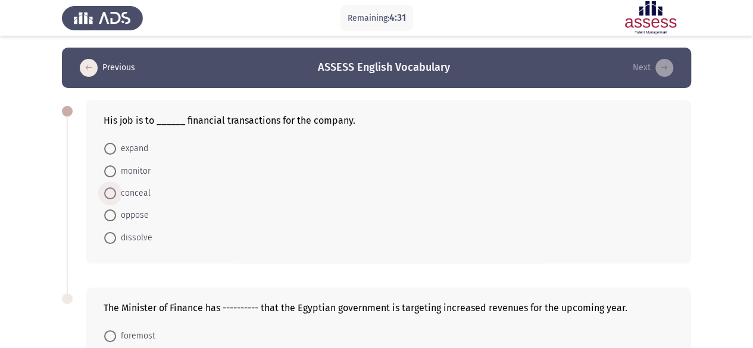
click at [134, 193] on span "conceal" at bounding box center [133, 193] width 35 height 14
click at [116, 193] on input "conceal" at bounding box center [110, 194] width 12 height 12
radio input "true"
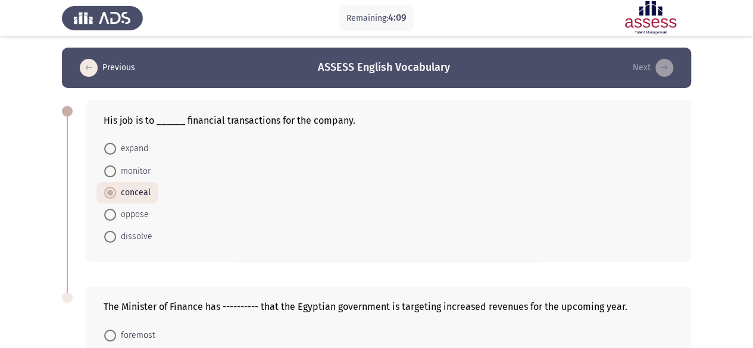
click at [142, 168] on span "monitor" at bounding box center [133, 171] width 35 height 14
click at [116, 168] on input "monitor" at bounding box center [110, 172] width 12 height 12
radio input "true"
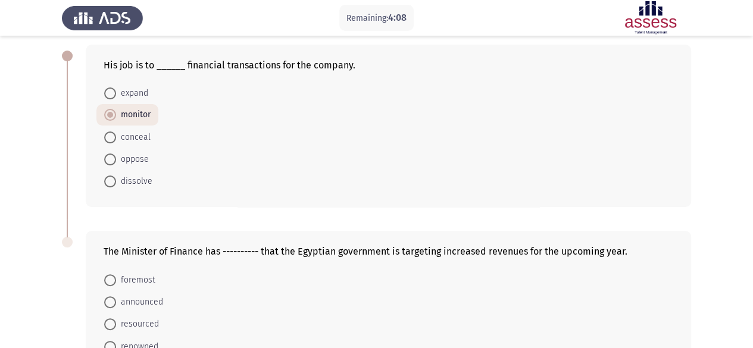
scroll to position [158, 0]
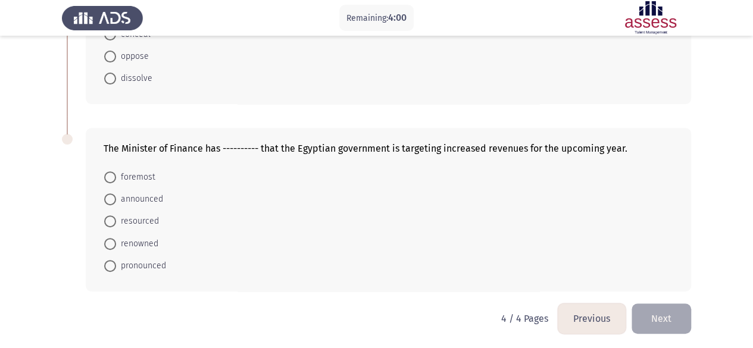
click at [136, 199] on span "announced" at bounding box center [139, 199] width 47 height 14
click at [116, 199] on input "announced" at bounding box center [110, 200] width 12 height 12
radio input "true"
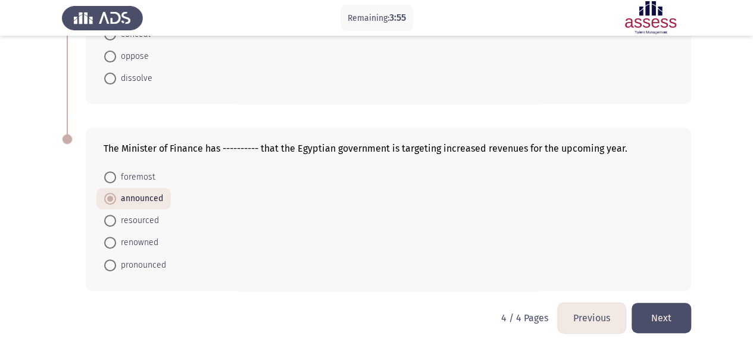
click at [587, 322] on button "Previous" at bounding box center [592, 318] width 68 height 30
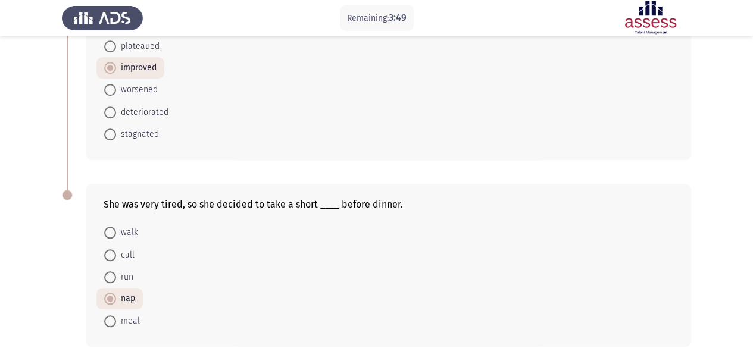
scroll to position [529, 0]
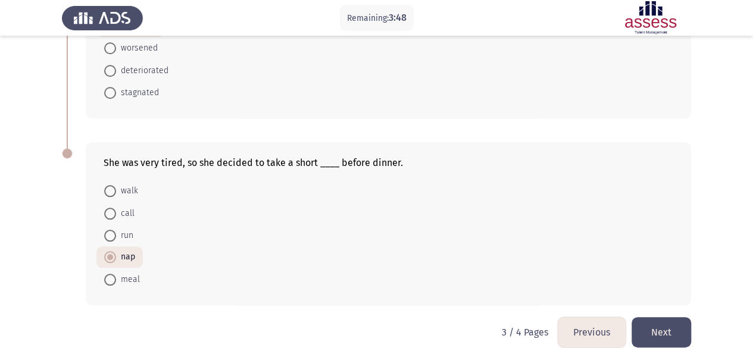
click at [604, 323] on button "Previous" at bounding box center [592, 332] width 68 height 30
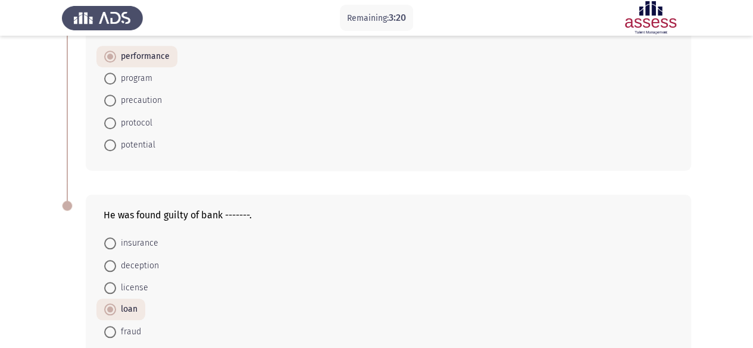
scroll to position [357, 0]
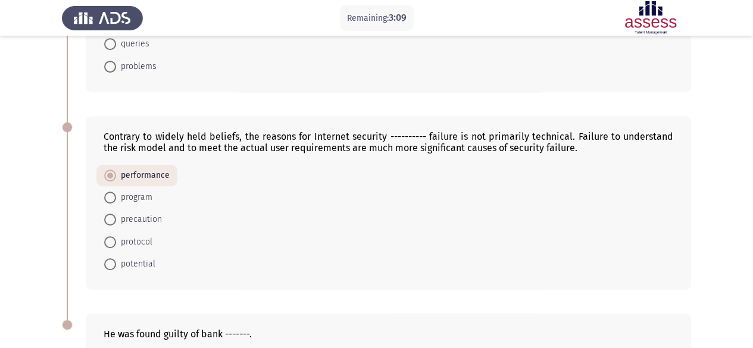
click at [132, 192] on span "program" at bounding box center [134, 198] width 36 height 14
click at [116, 192] on input "program" at bounding box center [110, 198] width 12 height 12
radio input "true"
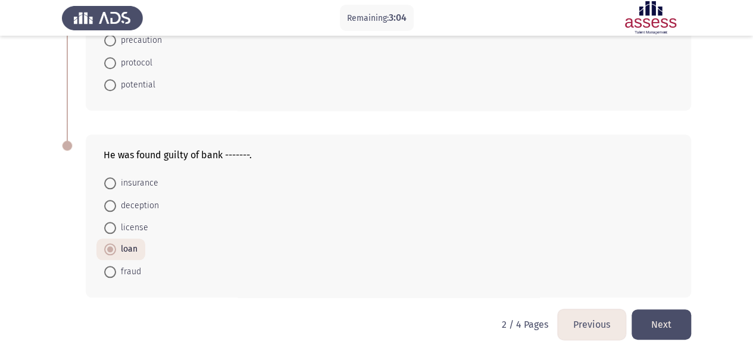
scroll to position [540, 0]
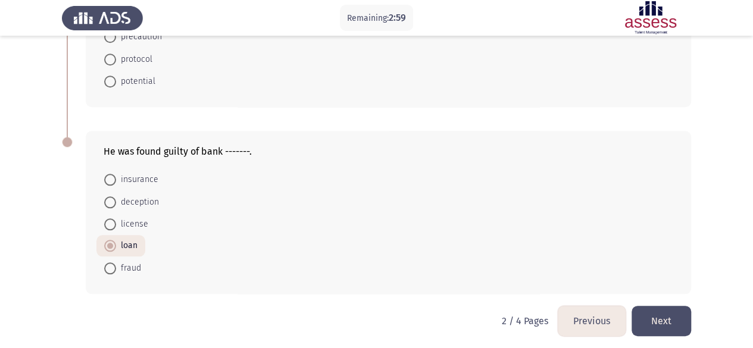
click at [563, 315] on button "Previous" at bounding box center [592, 321] width 68 height 30
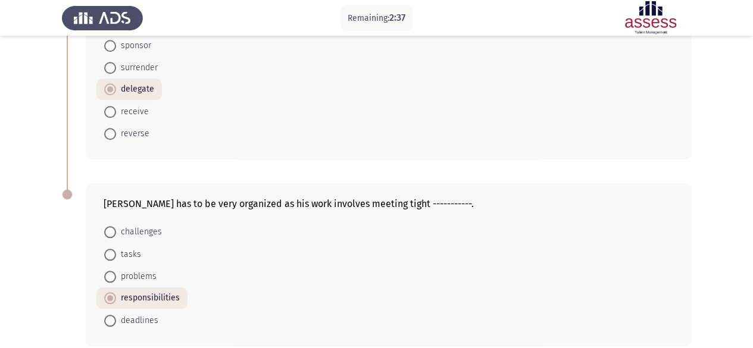
scroll to position [529, 0]
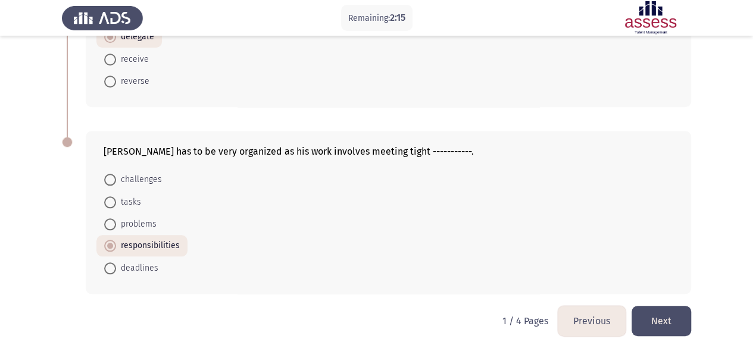
click at [661, 320] on button "Next" at bounding box center [662, 321] width 60 height 30
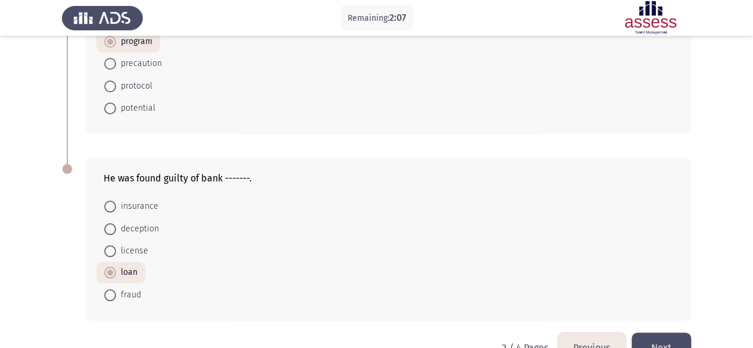
scroll to position [540, 0]
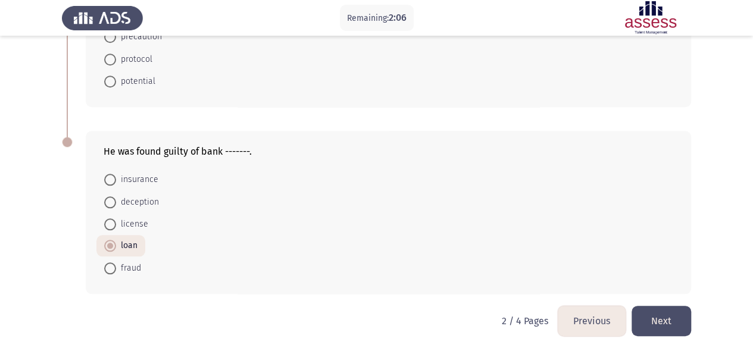
click at [669, 316] on button "Next" at bounding box center [662, 321] width 60 height 30
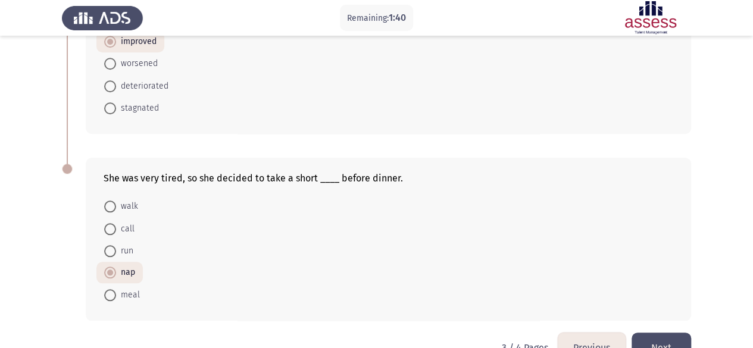
scroll to position [529, 0]
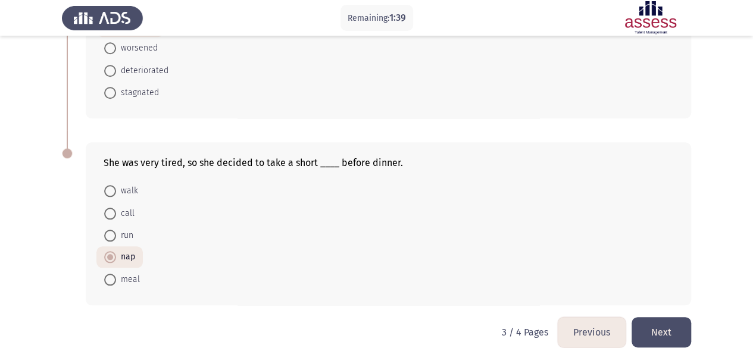
click at [654, 319] on button "Next" at bounding box center [662, 332] width 60 height 30
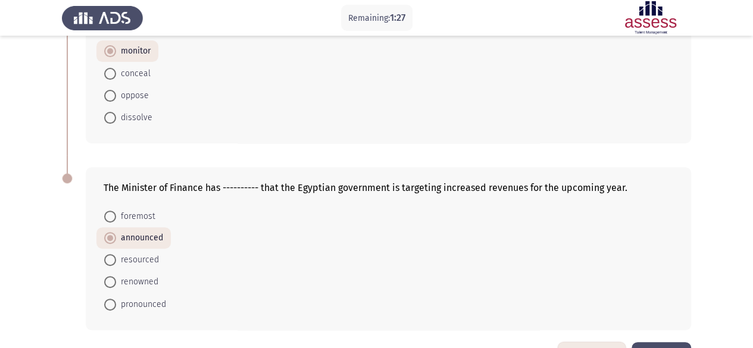
scroll to position [158, 0]
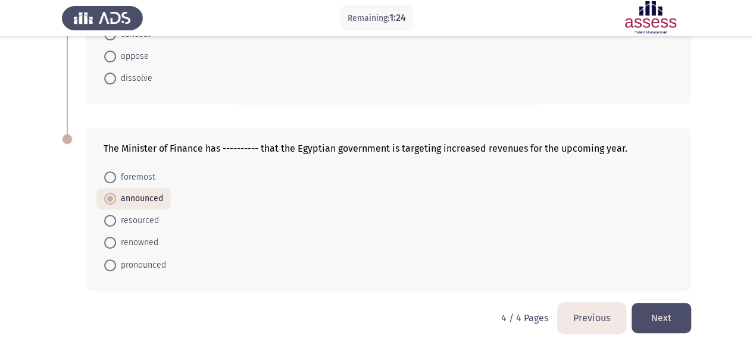
click at [667, 323] on button "Next" at bounding box center [662, 318] width 60 height 30
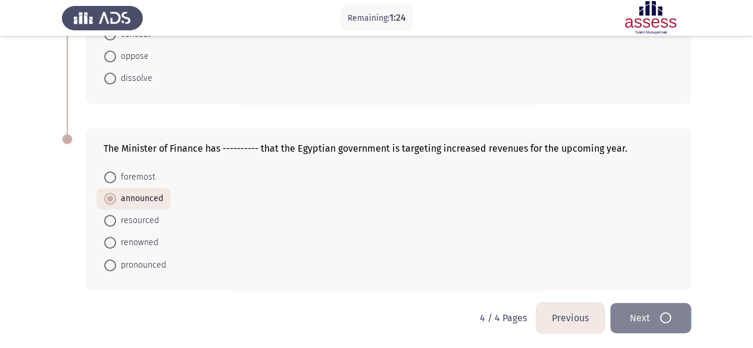
scroll to position [0, 0]
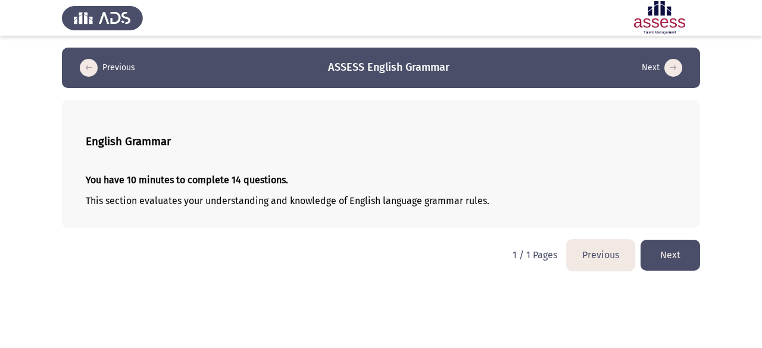
click at [668, 261] on button "Next" at bounding box center [671, 255] width 60 height 30
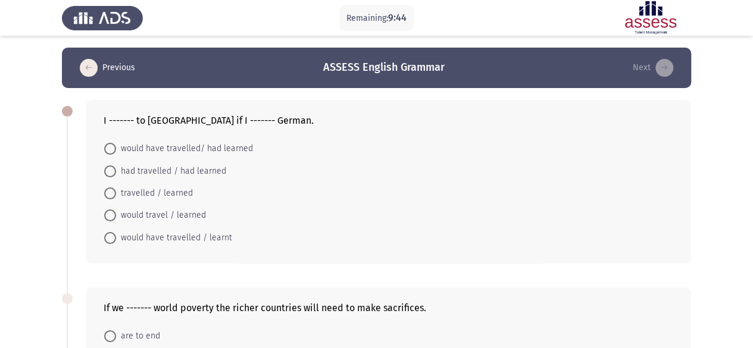
drag, startPoint x: 118, startPoint y: 217, endPoint x: 182, endPoint y: 230, distance: 65.2
click at [118, 216] on span "would travel / learned" at bounding box center [161, 215] width 90 height 14
click at [116, 216] on input "would travel / learned" at bounding box center [110, 216] width 12 height 12
radio input "true"
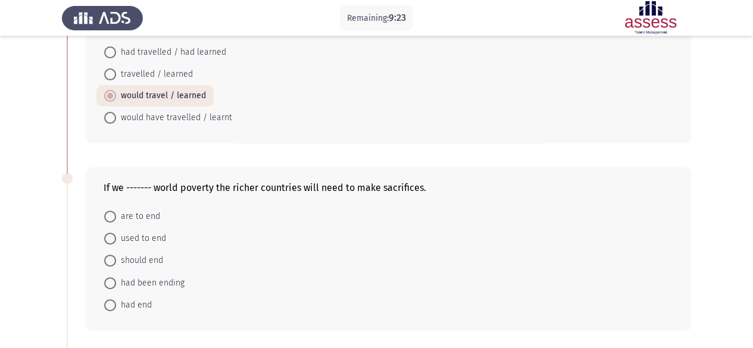
scroll to position [179, 0]
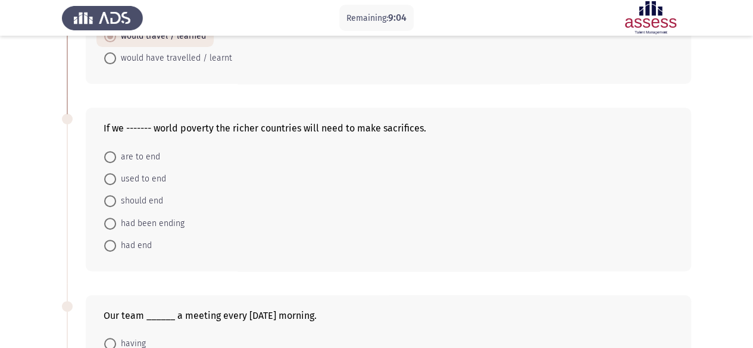
click at [158, 201] on span "should end" at bounding box center [139, 201] width 47 height 14
click at [116, 201] on input "should end" at bounding box center [110, 201] width 12 height 12
radio input "true"
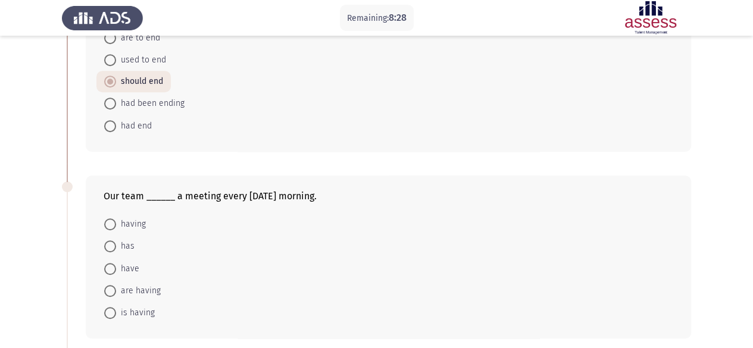
scroll to position [357, 0]
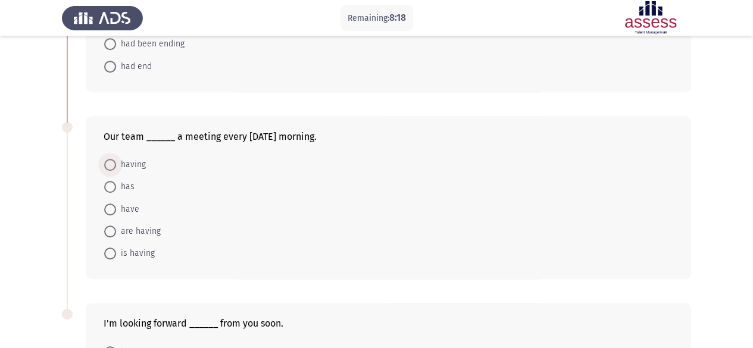
click at [138, 164] on span "having" at bounding box center [131, 165] width 30 height 14
click at [116, 164] on input "having" at bounding box center [110, 165] width 12 height 12
radio input "true"
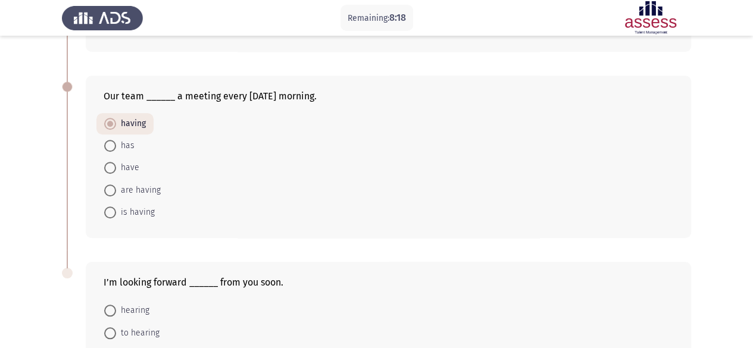
scroll to position [417, 0]
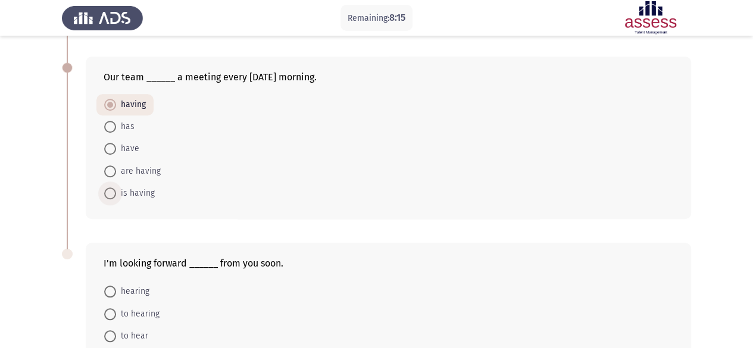
click at [133, 188] on span "is having" at bounding box center [135, 193] width 39 height 14
click at [116, 188] on input "is having" at bounding box center [110, 194] width 12 height 12
radio input "true"
click at [113, 144] on span at bounding box center [110, 150] width 12 height 12
click at [113, 144] on input "have" at bounding box center [110, 150] width 12 height 12
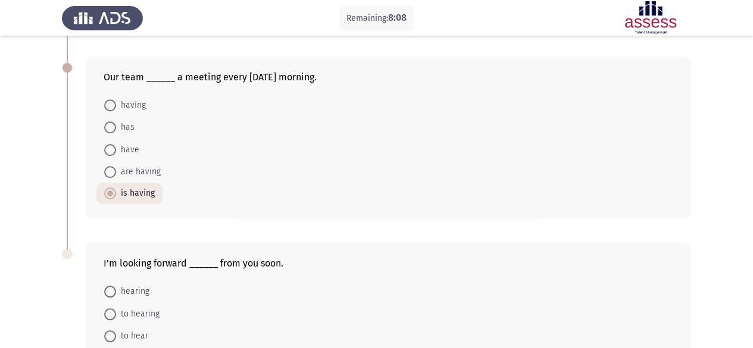
radio input "true"
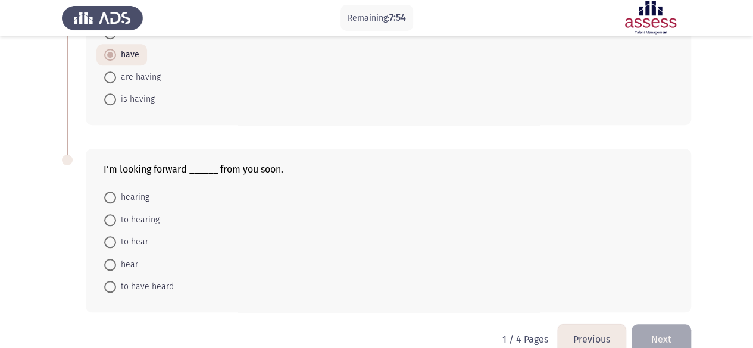
scroll to position [530, 0]
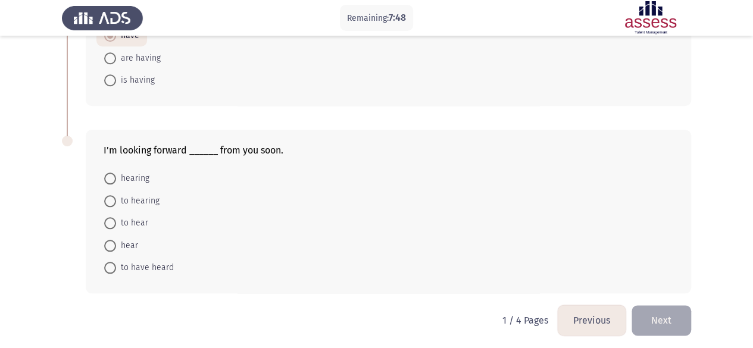
click at [156, 199] on span "to hearing" at bounding box center [137, 201] width 43 height 14
click at [116, 199] on input "to hearing" at bounding box center [110, 201] width 12 height 12
radio input "true"
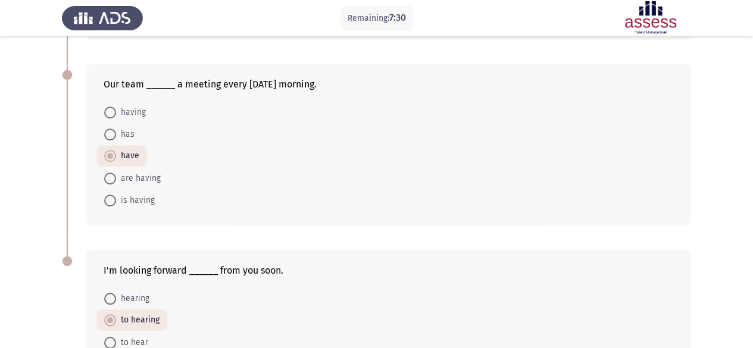
scroll to position [529, 0]
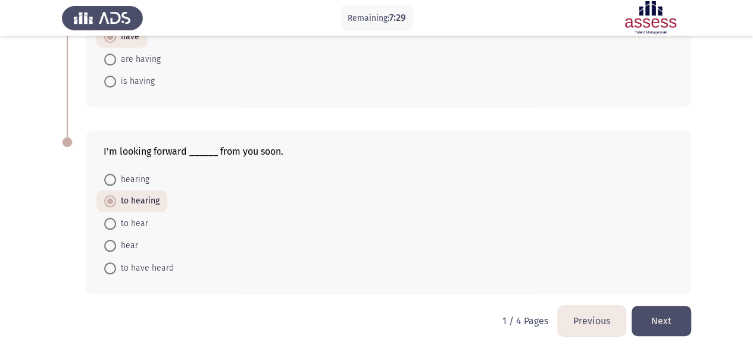
click at [674, 308] on button "Next" at bounding box center [662, 321] width 60 height 30
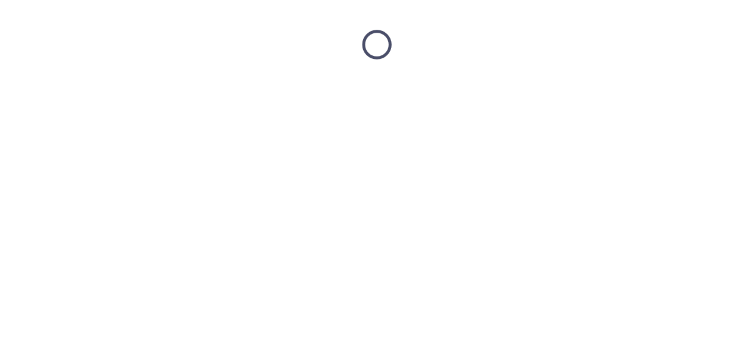
scroll to position [0, 0]
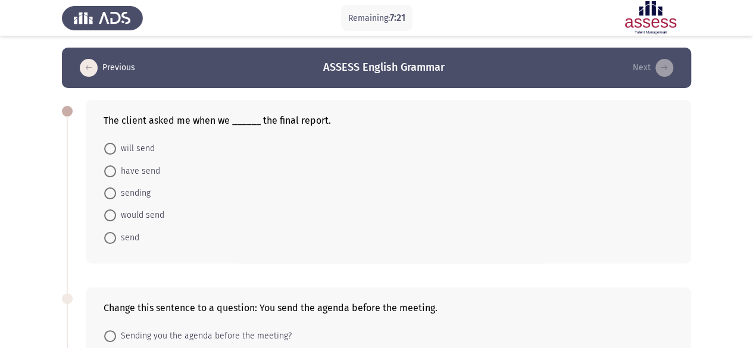
click at [134, 145] on span "will send" at bounding box center [135, 149] width 39 height 14
click at [116, 145] on input "will send" at bounding box center [110, 149] width 12 height 12
radio input "true"
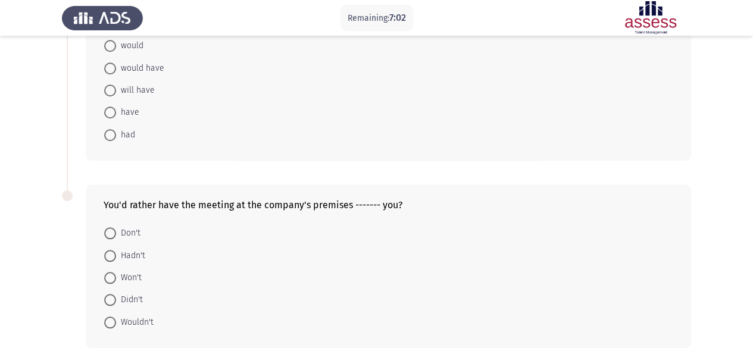
scroll to position [531, 0]
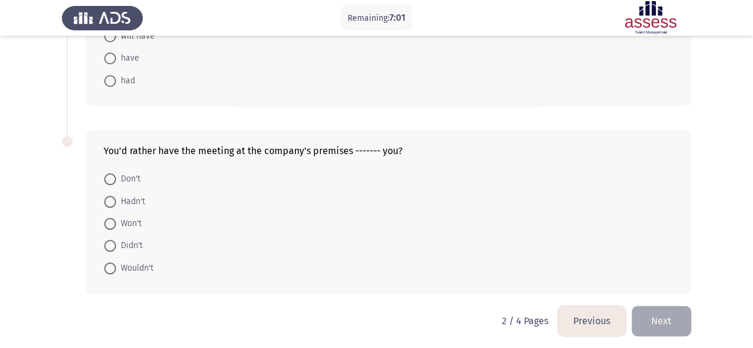
click at [596, 323] on button "Previous" at bounding box center [592, 321] width 68 height 30
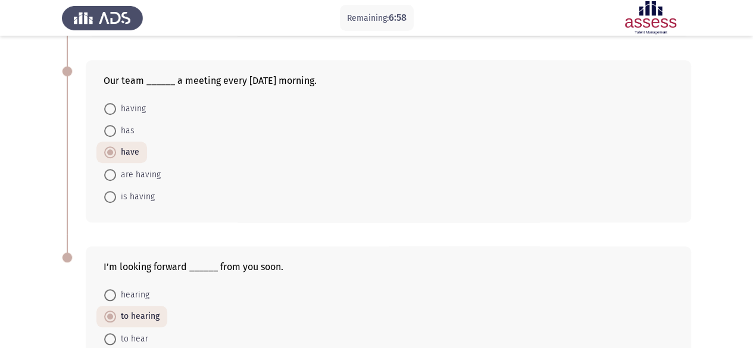
scroll to position [417, 0]
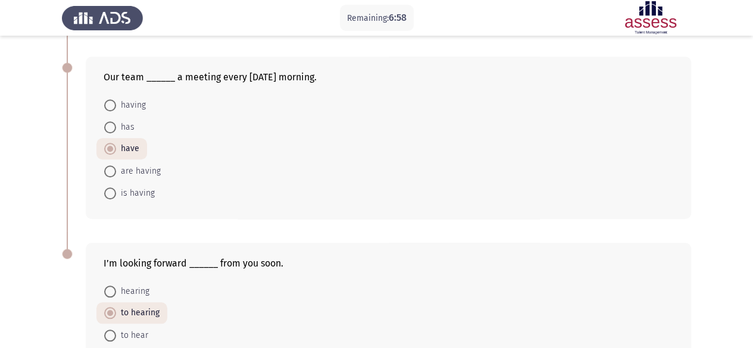
drag, startPoint x: 116, startPoint y: 126, endPoint x: 163, endPoint y: 178, distance: 70.8
click at [116, 125] on span at bounding box center [110, 127] width 12 height 12
click at [116, 125] on input "has" at bounding box center [110, 127] width 12 height 12
radio input "true"
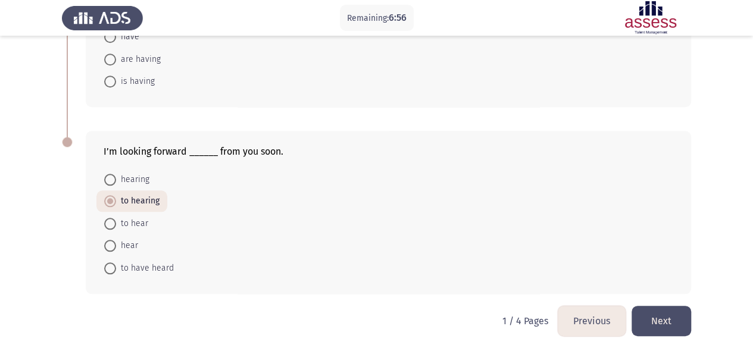
click at [665, 321] on button "Next" at bounding box center [662, 321] width 60 height 30
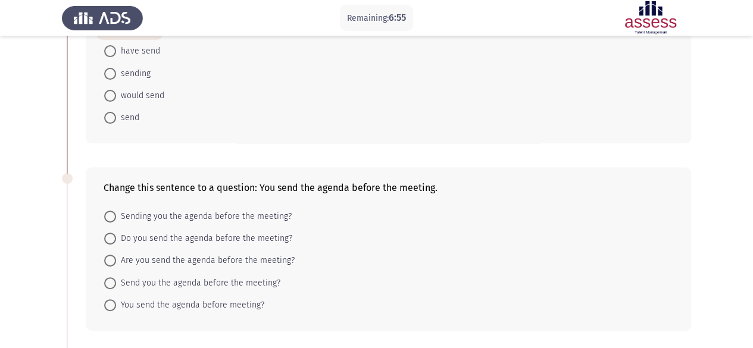
scroll to position [238, 0]
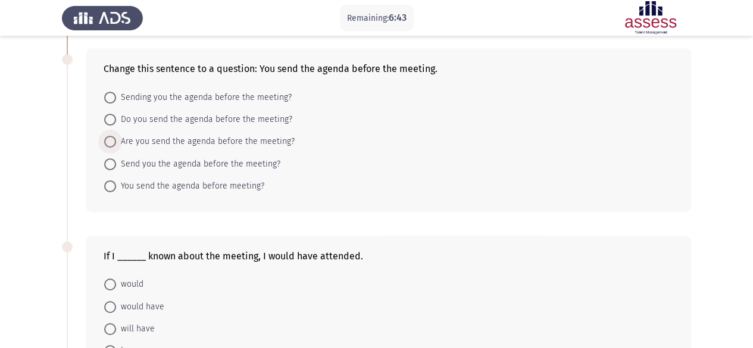
click at [112, 141] on span at bounding box center [110, 142] width 12 height 12
click at [112, 141] on input "Are you send the agenda before the meeting?" at bounding box center [110, 142] width 12 height 12
radio input "true"
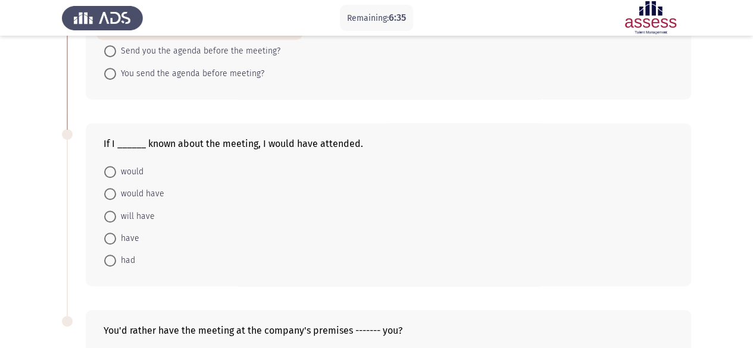
scroll to position [357, 0]
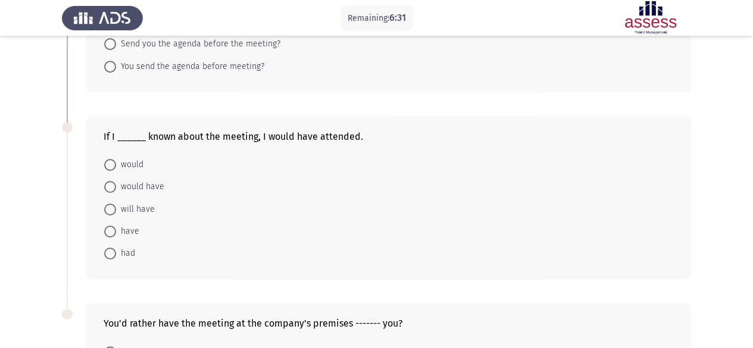
click at [163, 184] on span "would have" at bounding box center [140, 187] width 48 height 14
click at [116, 184] on input "would have" at bounding box center [110, 187] width 12 height 12
radio input "true"
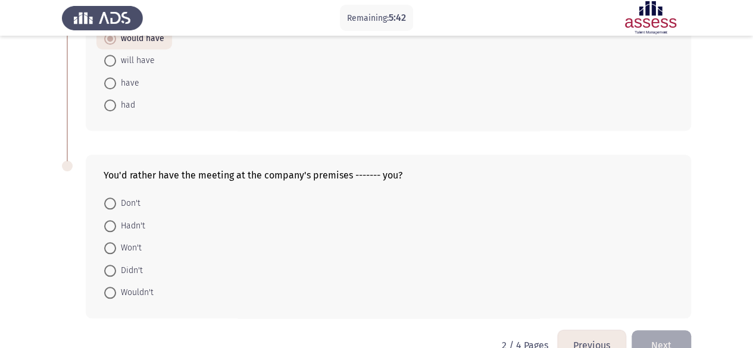
scroll to position [530, 0]
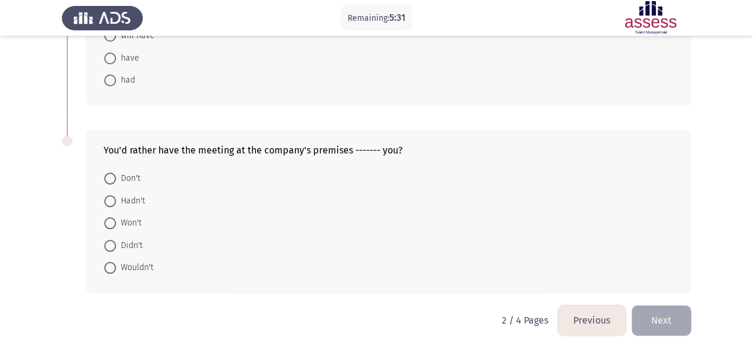
click at [142, 270] on span "Wouldn't" at bounding box center [135, 268] width 38 height 14
click at [116, 270] on input "Wouldn't" at bounding box center [110, 268] width 12 height 12
radio input "true"
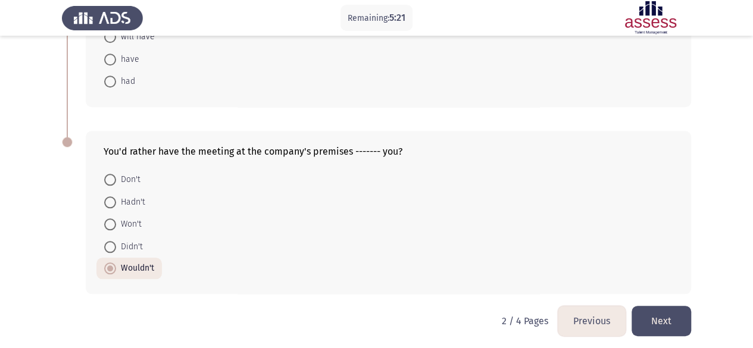
click at [676, 321] on button "Next" at bounding box center [662, 321] width 60 height 30
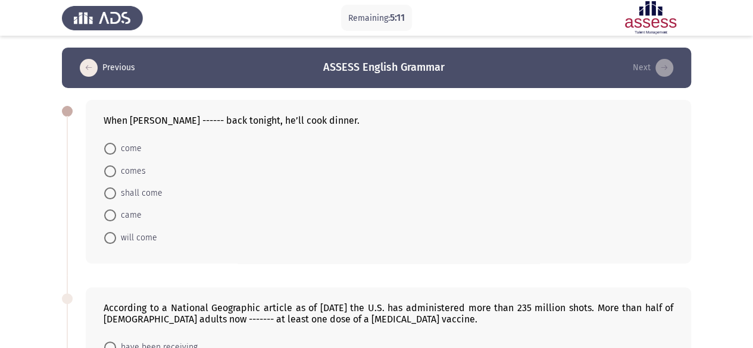
click at [130, 149] on span "come" at bounding box center [129, 149] width 26 height 14
click at [116, 149] on input "come" at bounding box center [110, 149] width 12 height 12
radio input "true"
click at [135, 174] on span "comes" at bounding box center [131, 170] width 30 height 14
click at [116, 174] on input "comes" at bounding box center [110, 170] width 12 height 12
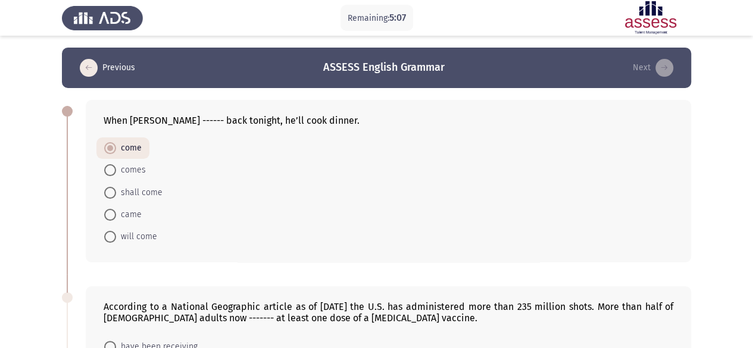
radio input "true"
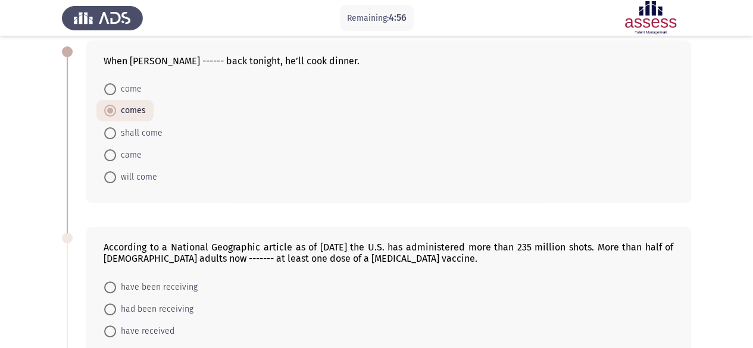
click at [153, 180] on span "will come" at bounding box center [136, 177] width 41 height 14
click at [116, 180] on input "will come" at bounding box center [110, 177] width 12 height 12
radio input "true"
click at [133, 110] on span "comes" at bounding box center [131, 112] width 30 height 14
click at [116, 110] on input "comes" at bounding box center [110, 112] width 12 height 12
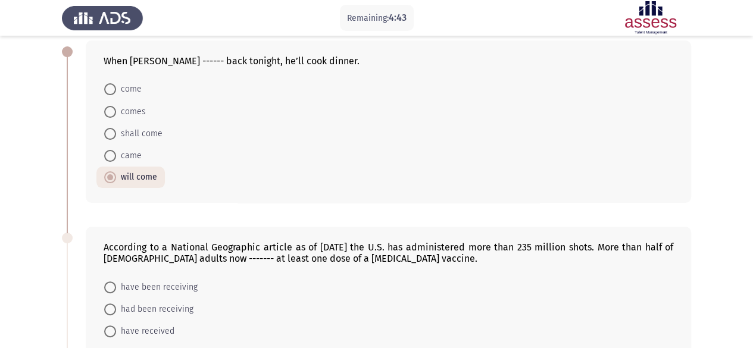
radio input "true"
click at [147, 175] on span "will come" at bounding box center [136, 177] width 41 height 14
click at [116, 175] on input "will come" at bounding box center [110, 177] width 12 height 12
radio input "true"
click at [119, 118] on mat-radio-button "comes" at bounding box center [124, 111] width 57 height 22
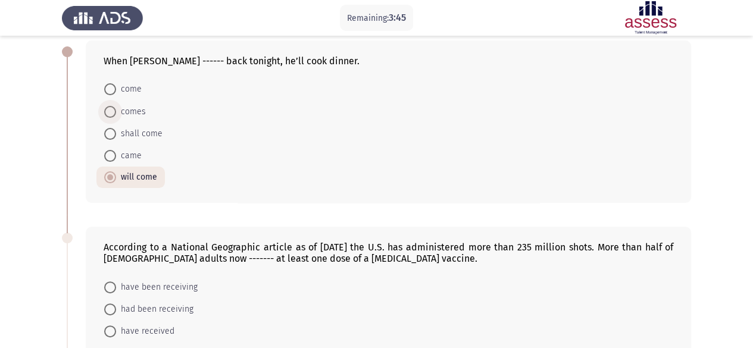
click at [123, 112] on span "comes" at bounding box center [131, 112] width 30 height 14
click at [116, 112] on input "comes" at bounding box center [110, 112] width 12 height 12
radio input "true"
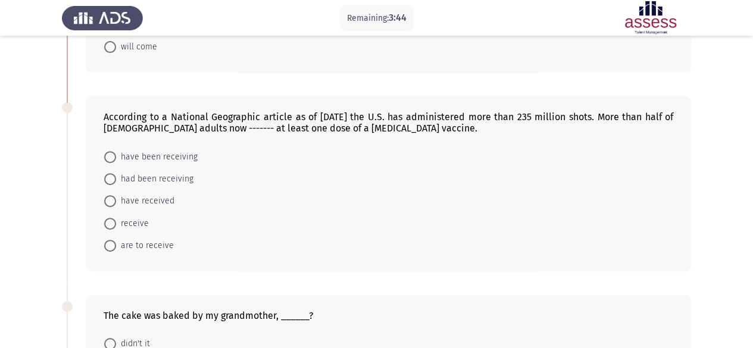
scroll to position [238, 0]
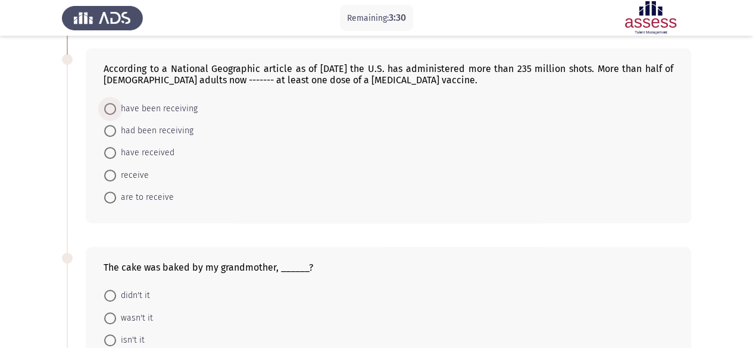
click at [168, 111] on span "have been receiving" at bounding box center [157, 109] width 82 height 14
click at [116, 111] on input "have been receiving" at bounding box center [110, 109] width 12 height 12
radio input "true"
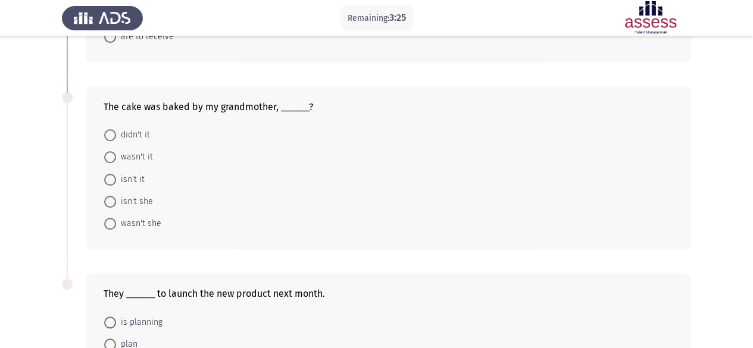
scroll to position [417, 0]
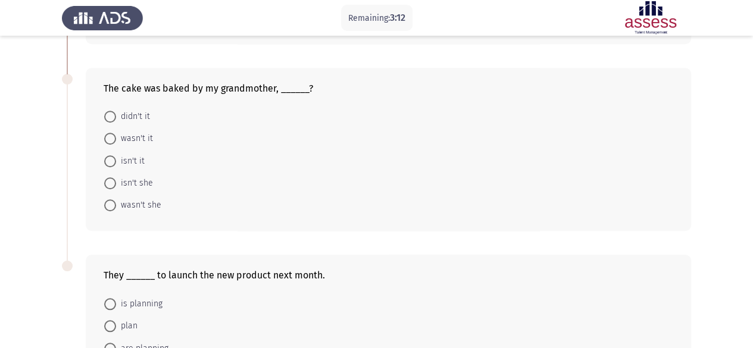
click at [148, 139] on span "wasn't it" at bounding box center [134, 139] width 37 height 14
click at [116, 139] on input "wasn't it" at bounding box center [110, 139] width 12 height 12
radio input "true"
click at [142, 202] on span "wasn't she" at bounding box center [138, 205] width 45 height 14
click at [116, 202] on input "wasn't she" at bounding box center [110, 205] width 12 height 12
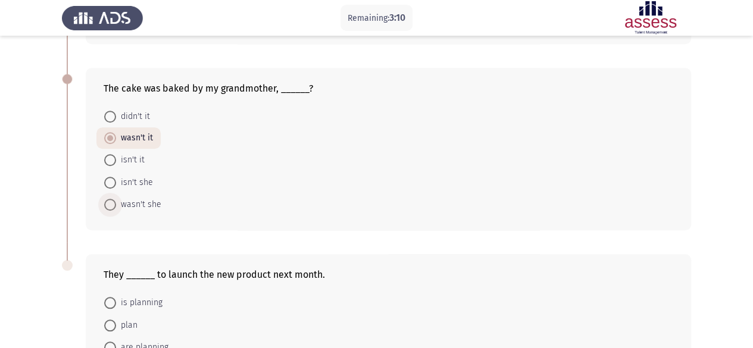
radio input "true"
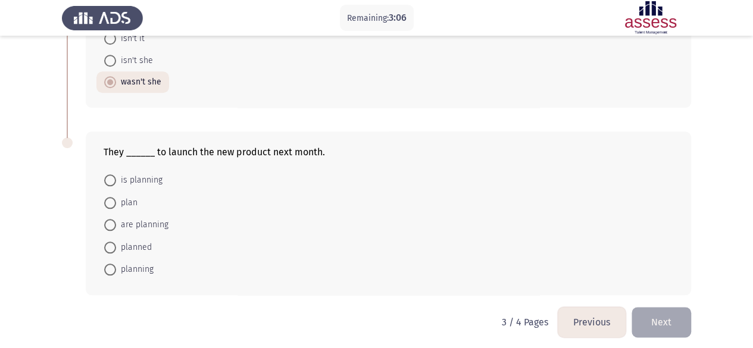
scroll to position [541, 0]
click at [164, 217] on span "are planning" at bounding box center [142, 224] width 52 height 14
click at [116, 218] on input "are planning" at bounding box center [110, 224] width 12 height 12
radio input "true"
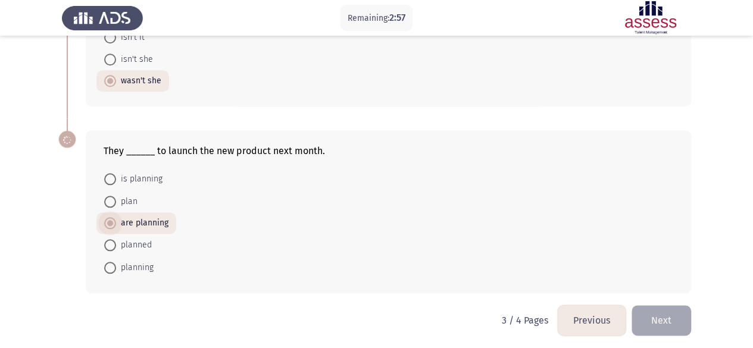
scroll to position [540, 0]
click at [674, 320] on button "Next" at bounding box center [662, 321] width 60 height 30
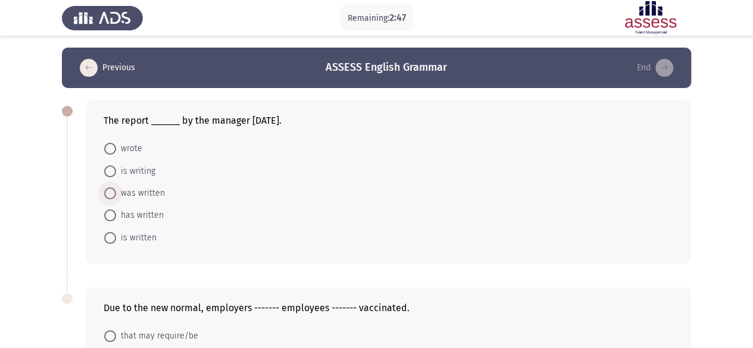
click at [152, 195] on span "was written" at bounding box center [140, 193] width 49 height 14
click at [116, 195] on input "was written" at bounding box center [110, 194] width 12 height 12
radio input "true"
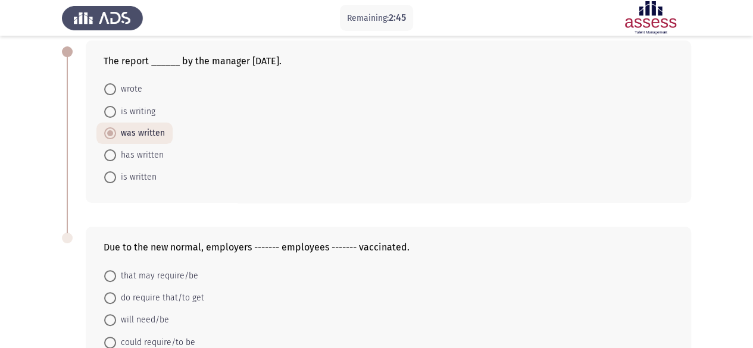
scroll to position [158, 0]
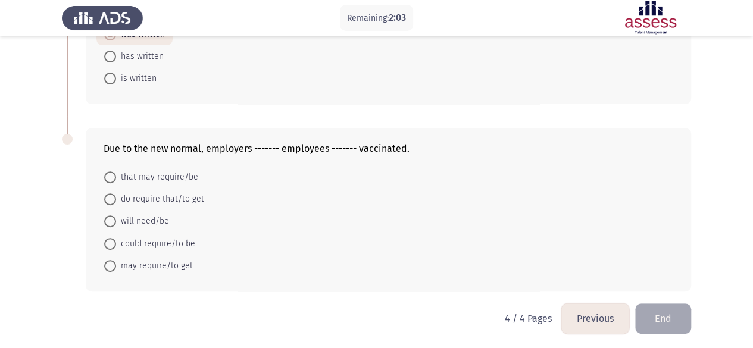
click at [156, 220] on span "will need/be" at bounding box center [142, 221] width 53 height 14
click at [116, 220] on input "will need/be" at bounding box center [110, 222] width 12 height 12
radio input "true"
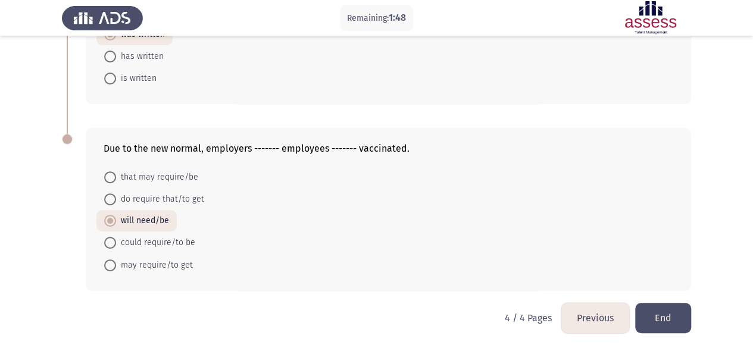
click at [162, 263] on span "may require/to get" at bounding box center [154, 265] width 77 height 14
click at [116, 263] on input "may require/to get" at bounding box center [110, 266] width 12 height 12
radio input "true"
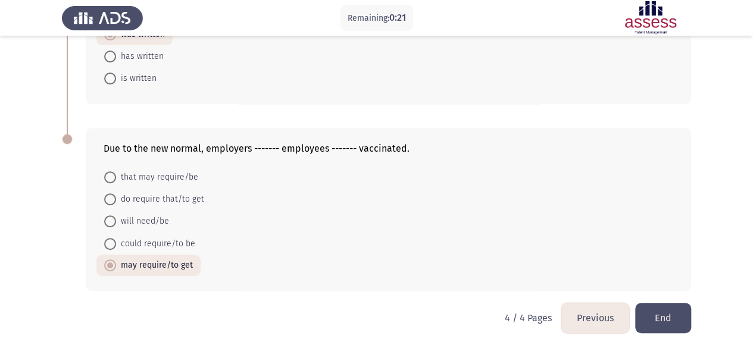
click at [673, 316] on button "End" at bounding box center [663, 318] width 56 height 30
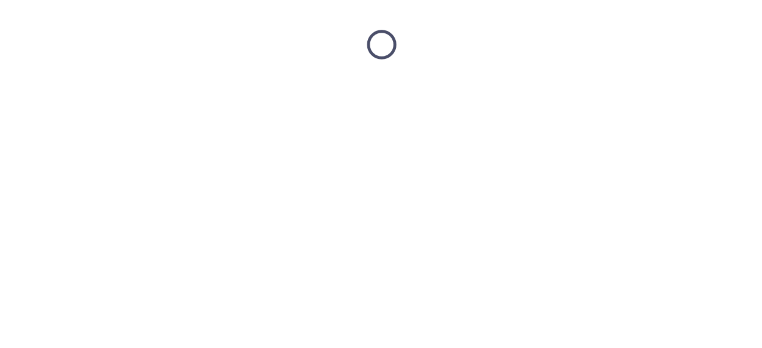
scroll to position [0, 0]
